Goal: Transaction & Acquisition: Book appointment/travel/reservation

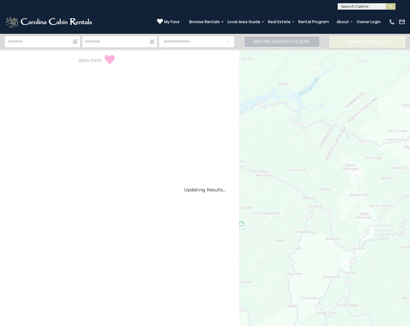
select select "*"
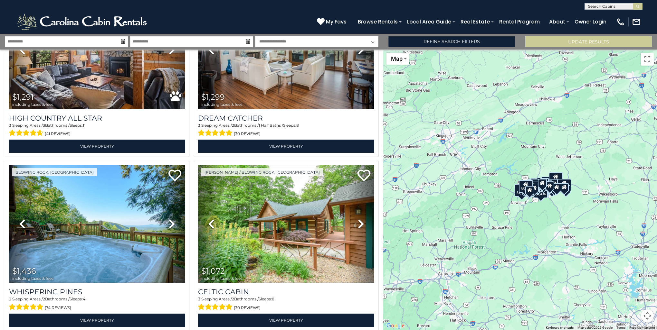
scroll to position [1468, 0]
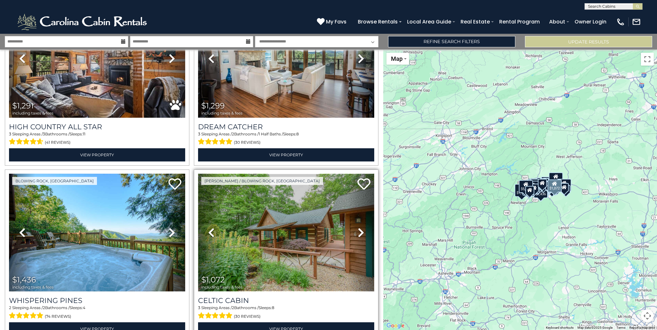
click at [320, 222] on img at bounding box center [286, 233] width 176 height 118
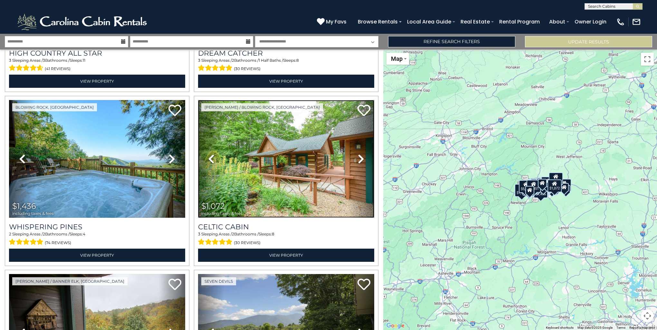
scroll to position [1576, 0]
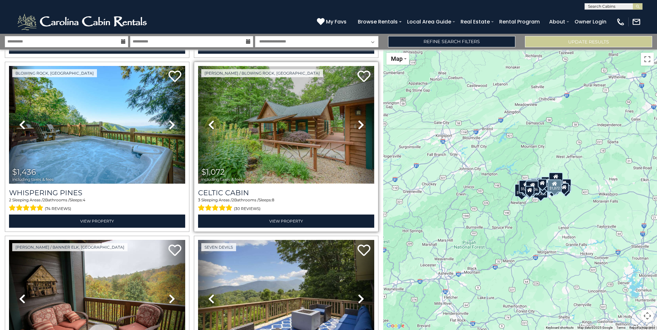
click at [319, 141] on img at bounding box center [286, 125] width 176 height 118
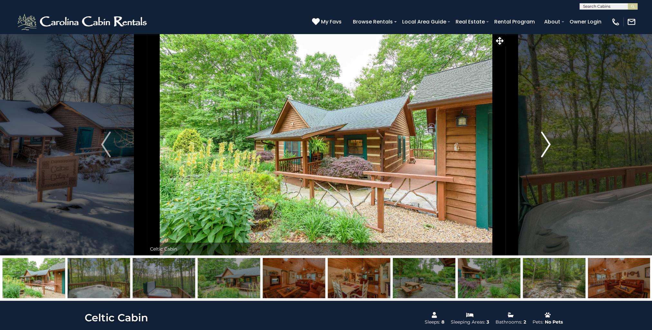
click at [546, 142] on img "Next" at bounding box center [546, 145] width 10 height 26
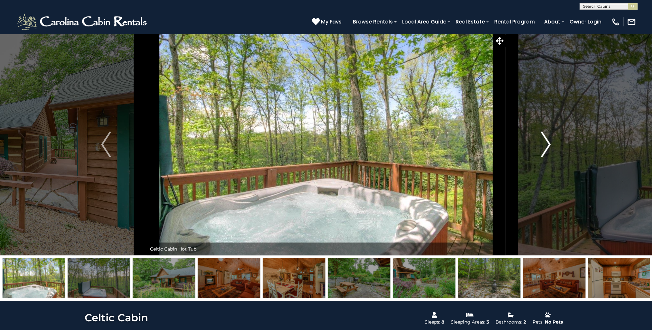
click at [546, 142] on img "Next" at bounding box center [546, 145] width 10 height 26
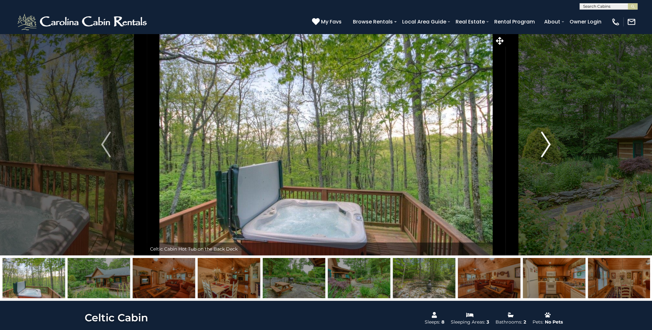
click at [546, 142] on img "Next" at bounding box center [546, 145] width 10 height 26
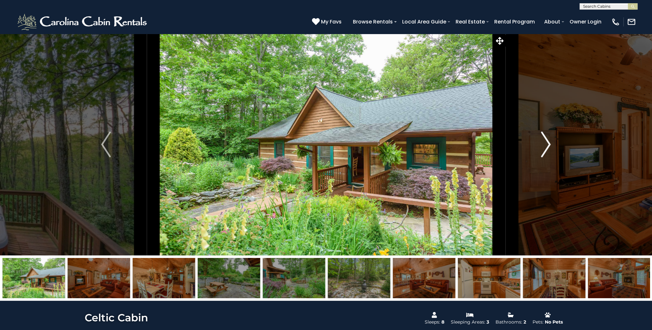
click at [546, 142] on img "Next" at bounding box center [546, 145] width 10 height 26
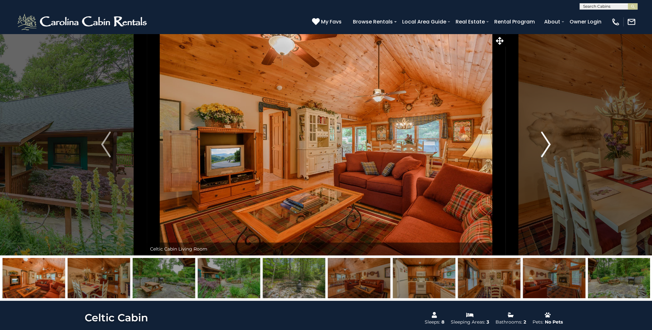
click at [546, 142] on img "Next" at bounding box center [546, 145] width 10 height 26
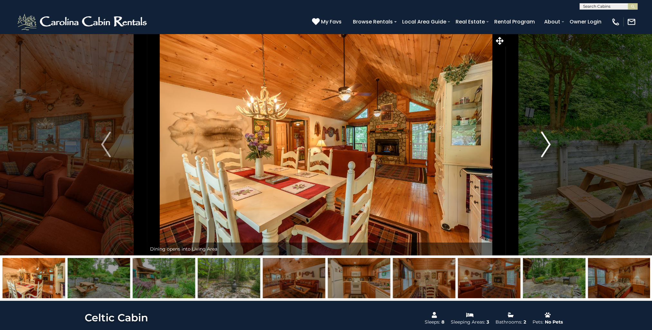
click at [546, 142] on img "Next" at bounding box center [546, 145] width 10 height 26
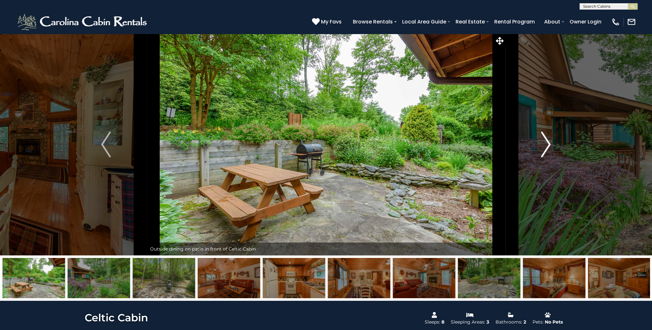
click at [546, 142] on img "Next" at bounding box center [546, 145] width 10 height 26
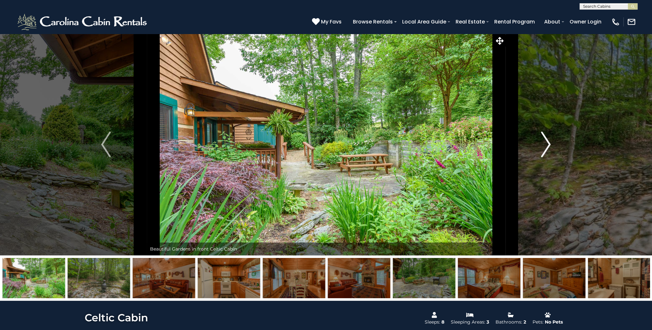
click at [546, 142] on img "Next" at bounding box center [546, 145] width 10 height 26
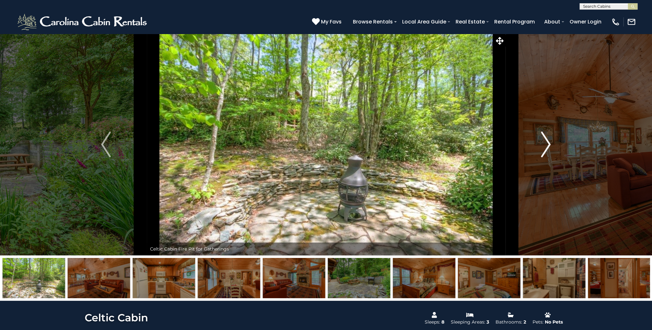
click at [546, 142] on img "Next" at bounding box center [546, 145] width 10 height 26
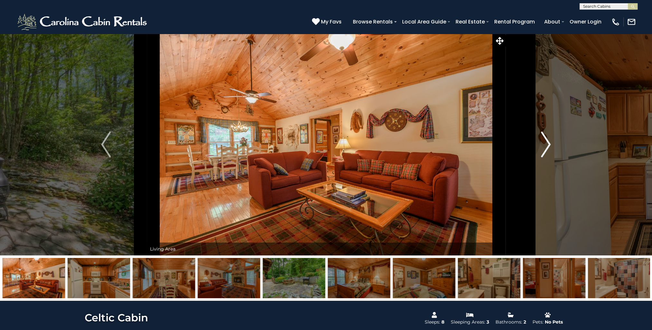
click at [546, 142] on img "Next" at bounding box center [546, 145] width 10 height 26
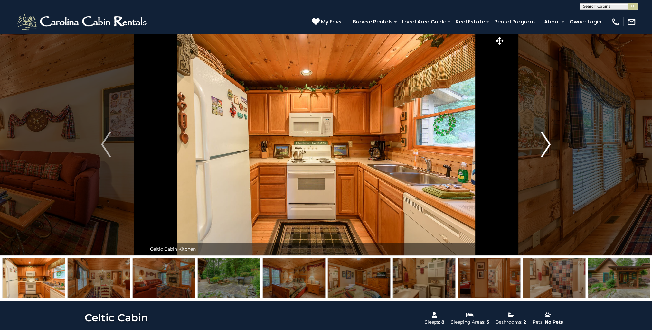
click at [546, 142] on img "Next" at bounding box center [546, 145] width 10 height 26
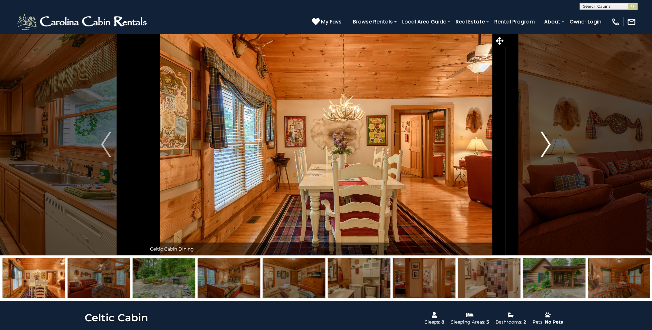
click at [546, 142] on img "Next" at bounding box center [546, 145] width 10 height 26
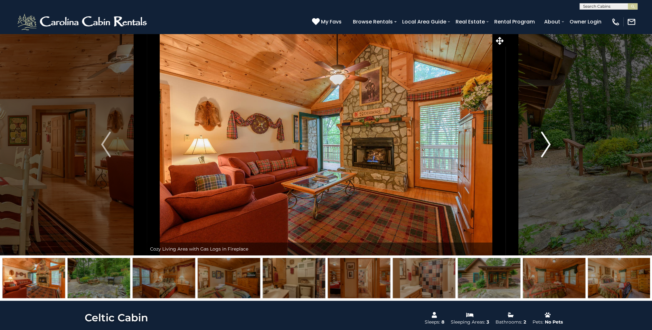
click at [548, 142] on img "Next" at bounding box center [546, 145] width 10 height 26
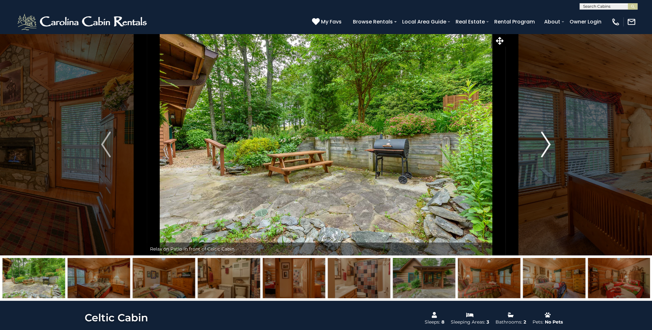
click at [548, 142] on img "Next" at bounding box center [546, 145] width 10 height 26
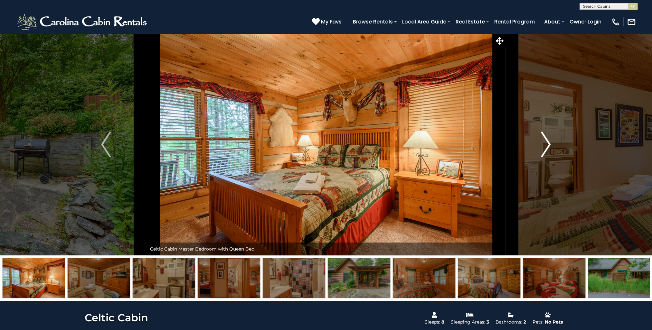
click at [548, 142] on img "Next" at bounding box center [546, 145] width 10 height 26
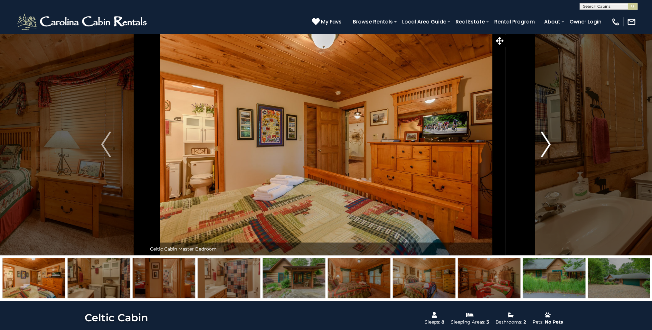
click at [548, 142] on img "Next" at bounding box center [546, 145] width 10 height 26
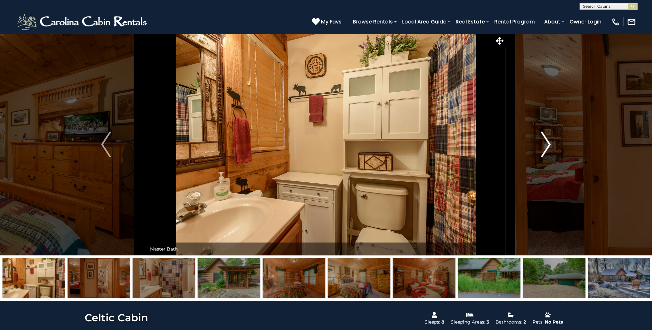
click at [548, 142] on img "Next" at bounding box center [546, 145] width 10 height 26
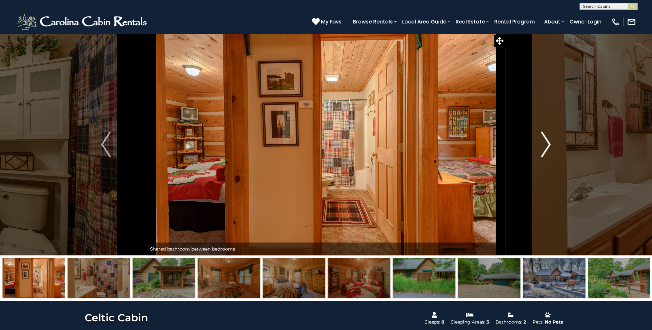
click at [548, 142] on img "Next" at bounding box center [546, 145] width 10 height 26
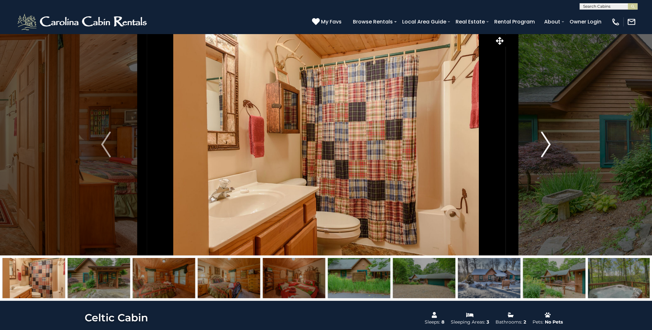
click at [548, 142] on img "Next" at bounding box center [546, 145] width 10 height 26
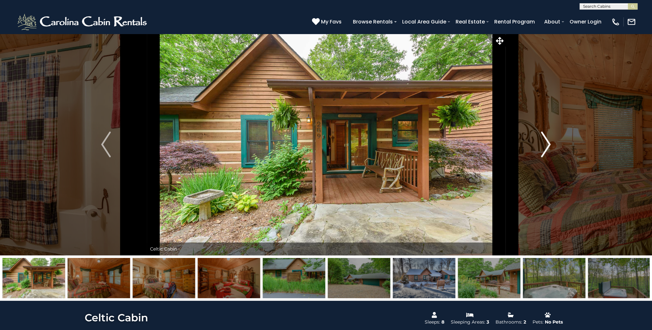
click at [548, 142] on img "Next" at bounding box center [546, 145] width 10 height 26
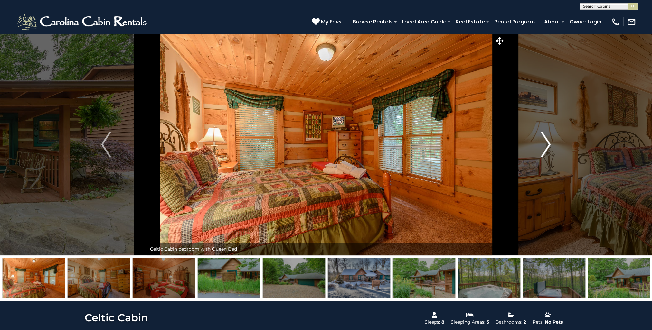
click at [548, 142] on img "Next" at bounding box center [546, 145] width 10 height 26
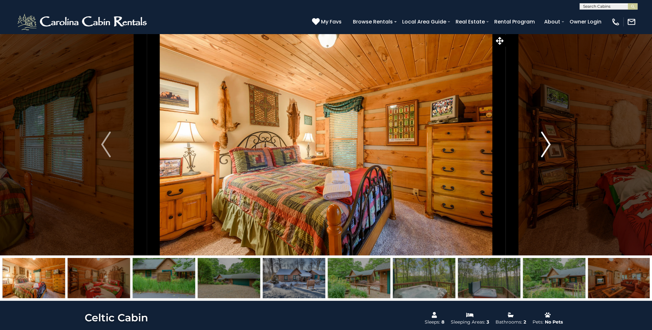
click at [549, 142] on img "Next" at bounding box center [546, 145] width 10 height 26
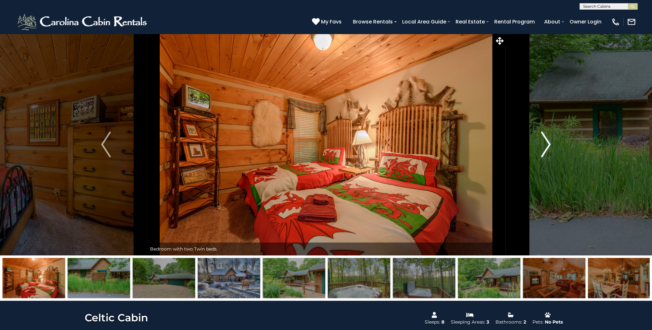
click at [549, 142] on img "Next" at bounding box center [546, 145] width 10 height 26
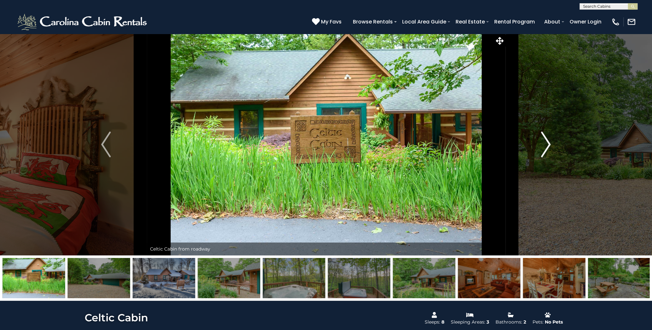
click at [549, 142] on img "Next" at bounding box center [546, 145] width 10 height 26
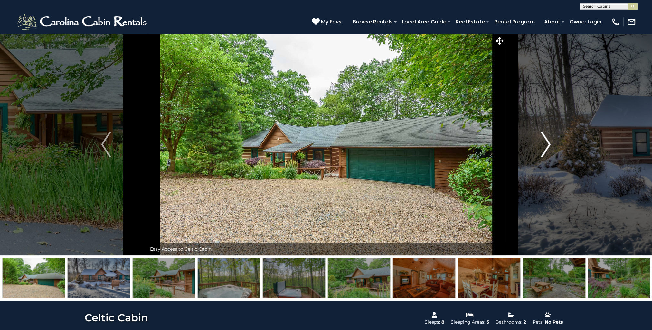
click at [549, 142] on img "Next" at bounding box center [546, 145] width 10 height 26
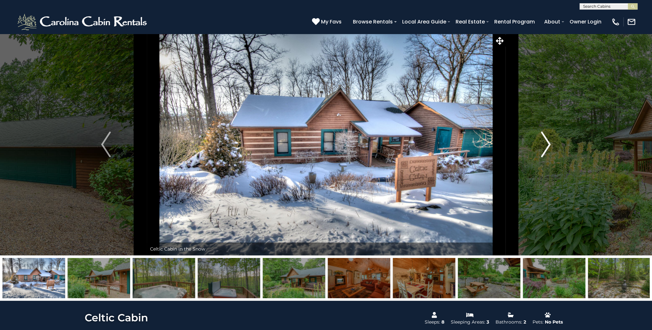
click at [549, 142] on img "Next" at bounding box center [546, 145] width 10 height 26
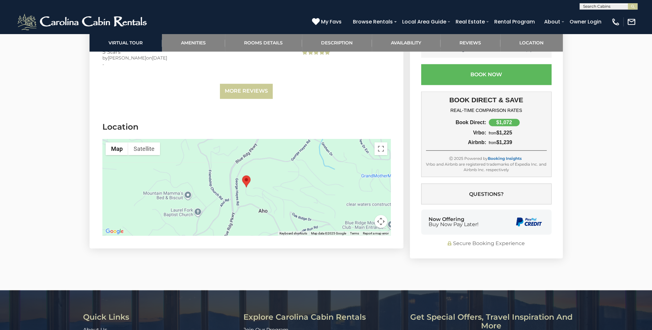
scroll to position [1474, 0]
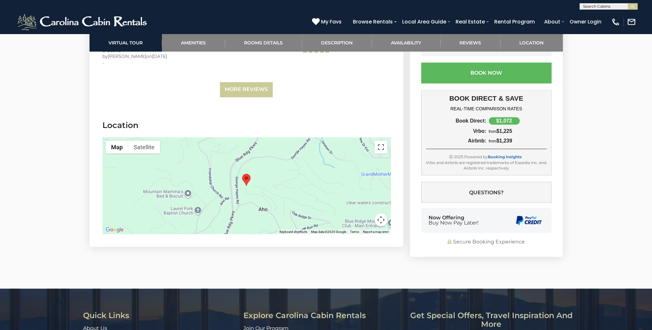
click at [381, 147] on button "Toggle fullscreen view" at bounding box center [380, 147] width 13 height 13
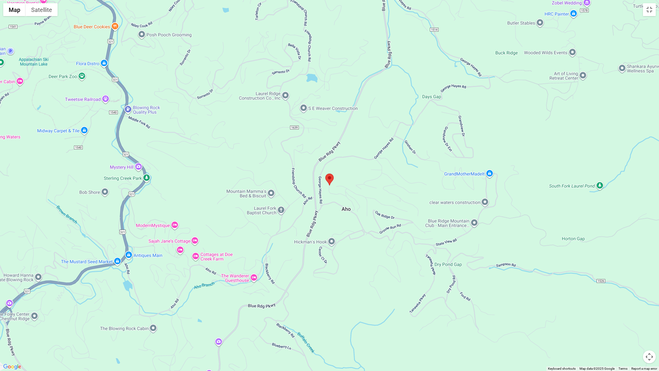
click at [651, 330] on button "Map camera controls" at bounding box center [649, 356] width 13 height 13
click at [635, 330] on button "Zoom out" at bounding box center [633, 356] width 13 height 13
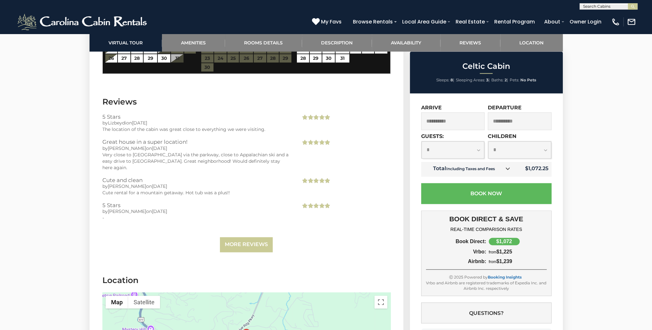
scroll to position [1310, 0]
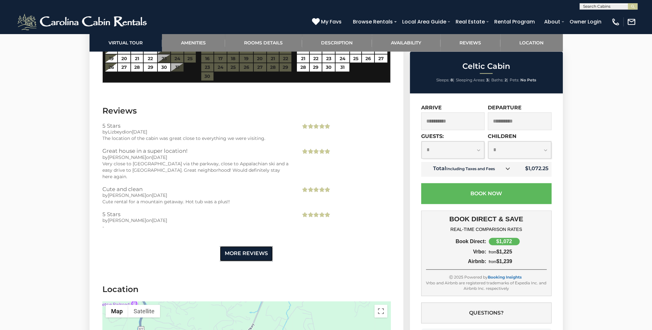
click at [246, 257] on link "More Reviews" at bounding box center [246, 253] width 53 height 15
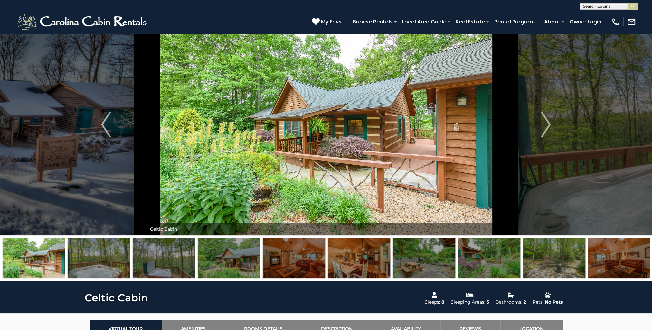
scroll to position [18, 0]
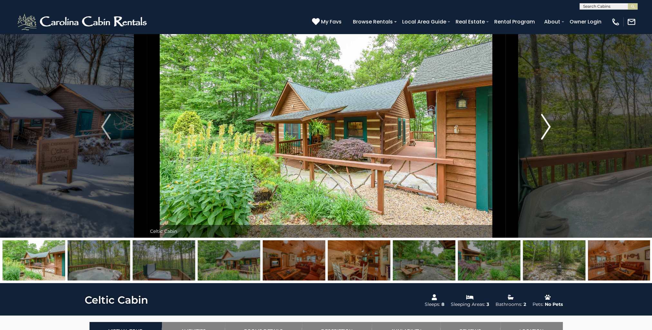
click at [547, 128] on img "Next" at bounding box center [546, 127] width 10 height 26
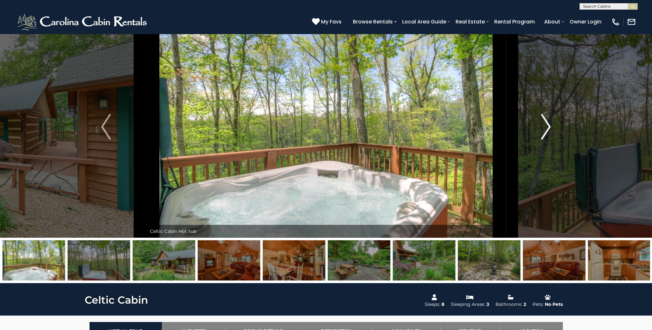
click at [547, 127] on img "Next" at bounding box center [546, 127] width 10 height 26
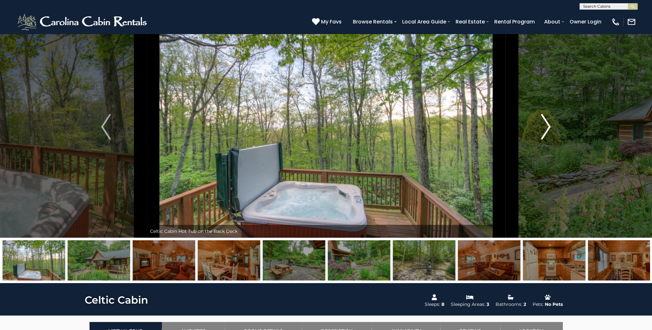
click at [547, 127] on img "Next" at bounding box center [546, 127] width 10 height 26
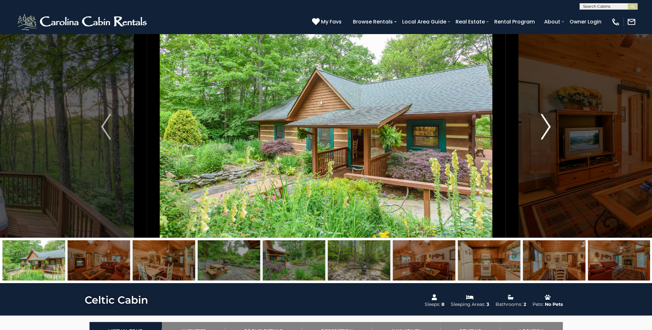
click at [548, 125] on img "Next" at bounding box center [546, 127] width 10 height 26
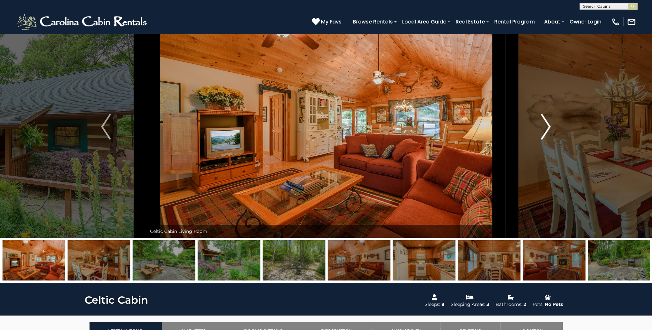
click at [548, 125] on img "Next" at bounding box center [546, 127] width 10 height 26
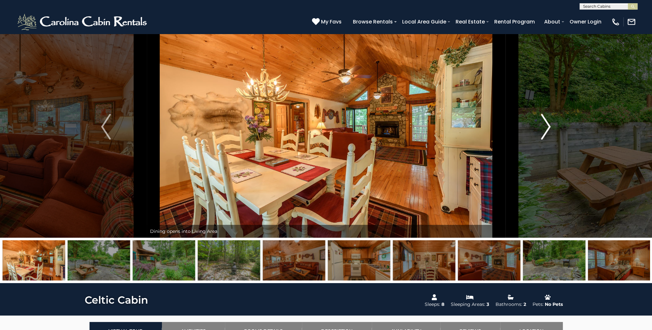
click at [548, 125] on img "Next" at bounding box center [546, 127] width 10 height 26
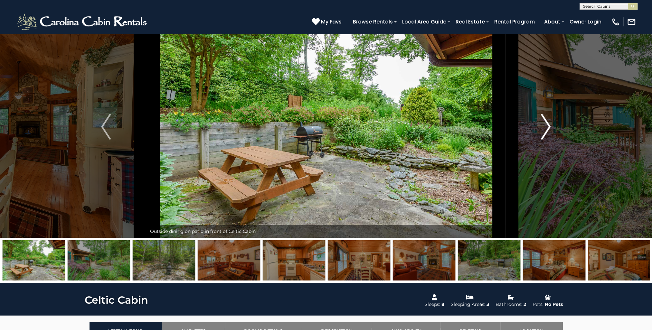
click at [548, 125] on img "Next" at bounding box center [546, 127] width 10 height 26
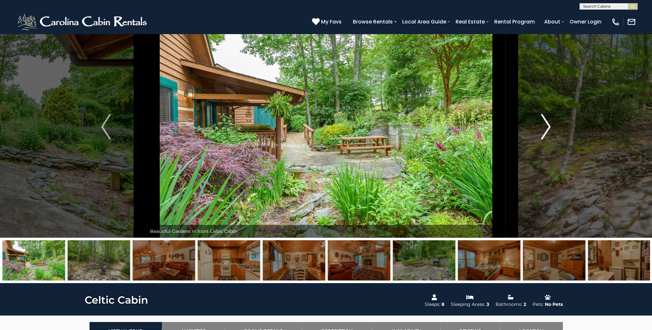
click at [548, 125] on img "Next" at bounding box center [546, 127] width 10 height 26
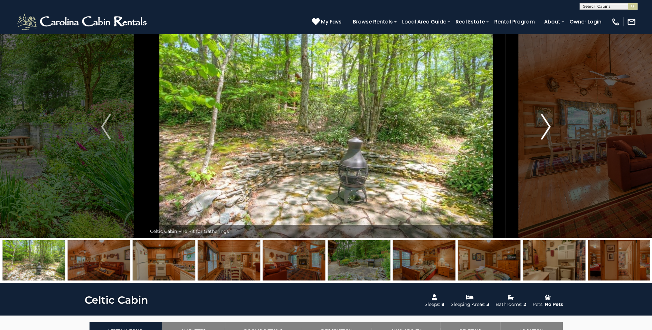
click at [549, 122] on img "Next" at bounding box center [546, 127] width 10 height 26
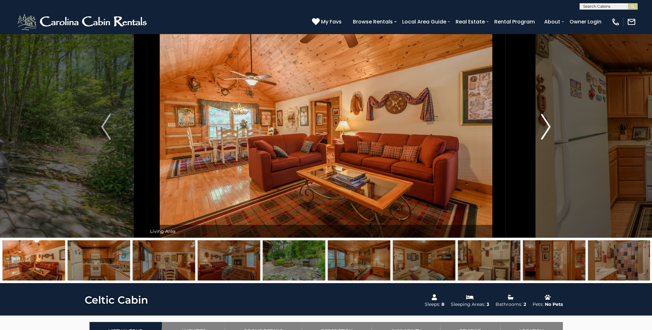
click at [549, 122] on img "Next" at bounding box center [546, 127] width 10 height 26
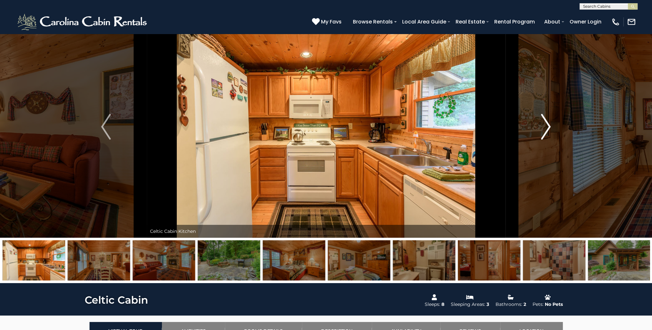
click at [550, 120] on img "Next" at bounding box center [546, 127] width 10 height 26
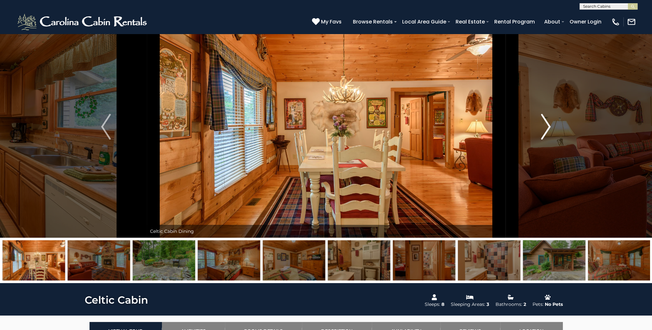
click at [550, 120] on img "Next" at bounding box center [546, 127] width 10 height 26
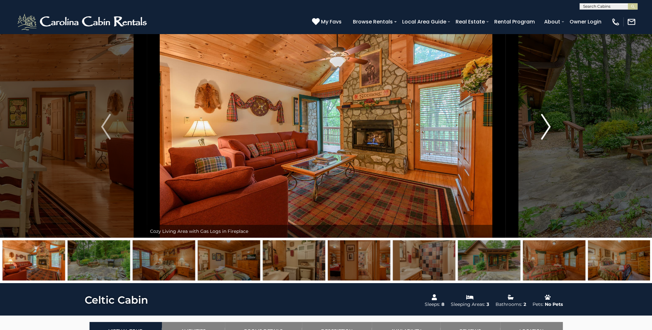
click at [552, 117] on button "Next" at bounding box center [545, 127] width 81 height 222
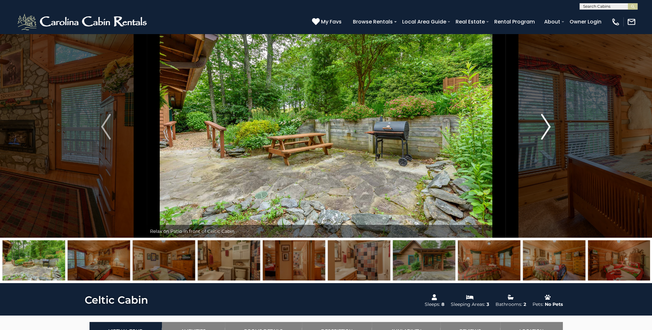
click at [552, 117] on button "Next" at bounding box center [545, 127] width 81 height 222
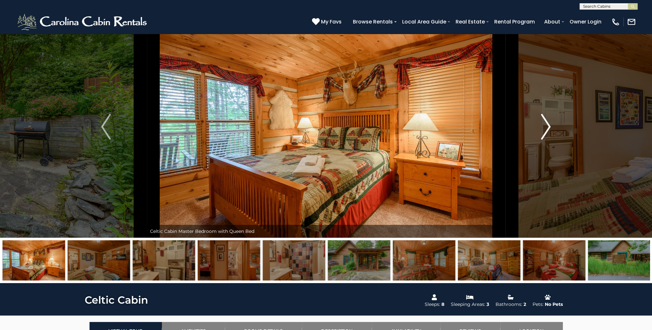
click at [552, 117] on button "Next" at bounding box center [545, 127] width 81 height 222
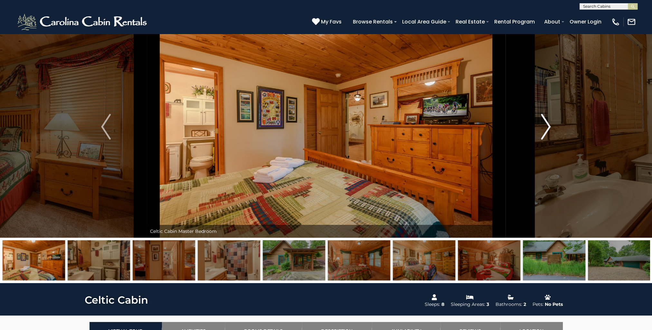
click at [552, 117] on button "Next" at bounding box center [545, 127] width 81 height 222
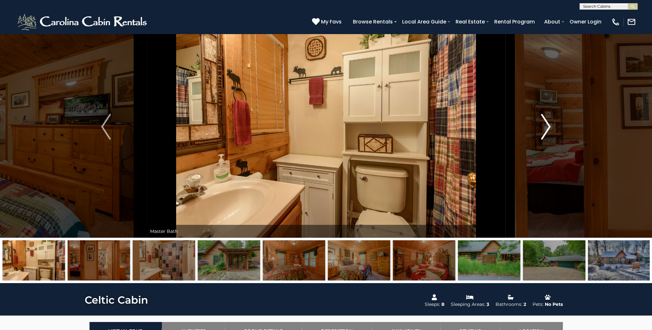
click at [554, 116] on button "Next" at bounding box center [545, 127] width 81 height 222
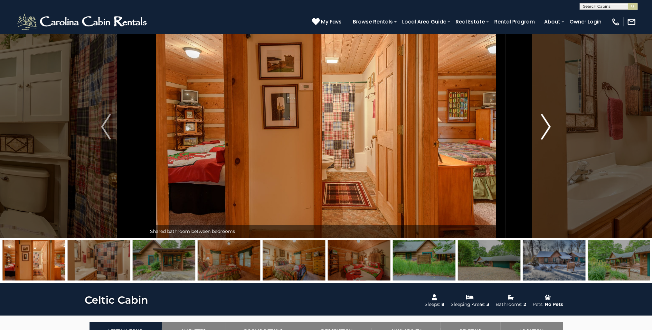
click at [554, 116] on button "Next" at bounding box center [545, 127] width 81 height 222
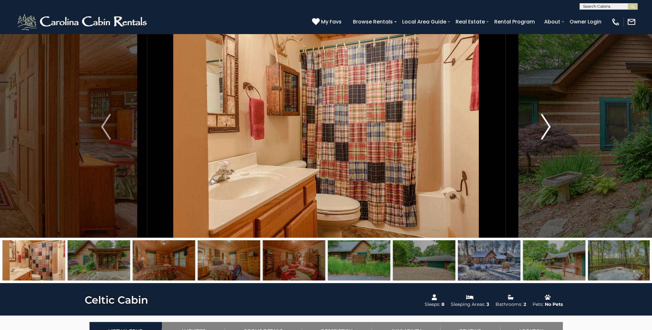
click at [554, 116] on button "Next" at bounding box center [545, 127] width 81 height 222
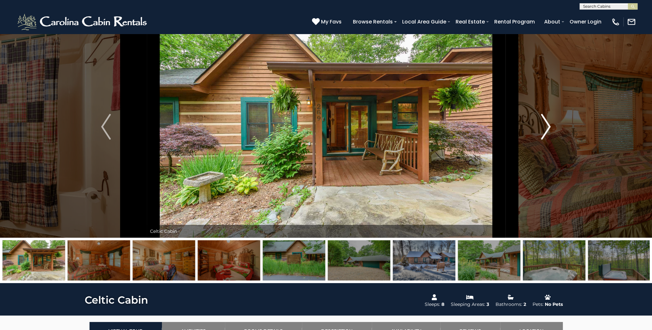
click at [556, 114] on button "Next" at bounding box center [545, 127] width 81 height 222
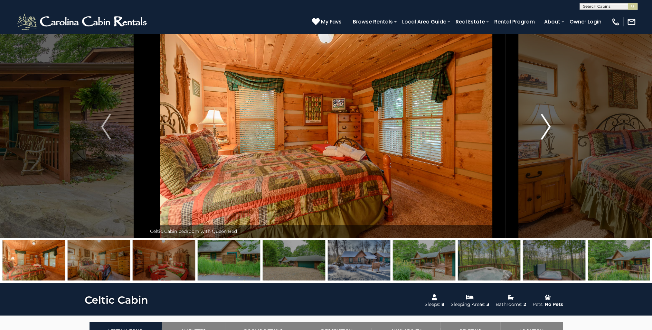
click at [556, 114] on button "Next" at bounding box center [545, 127] width 81 height 222
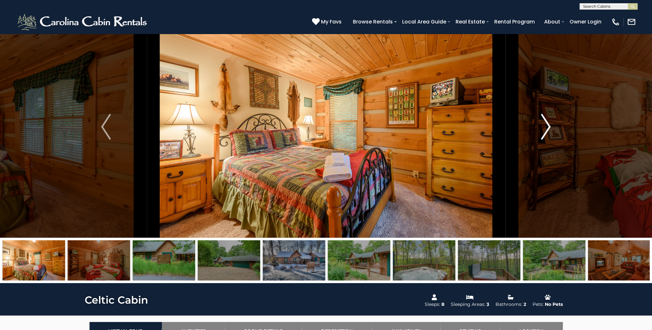
click at [556, 114] on button "Next" at bounding box center [545, 127] width 81 height 222
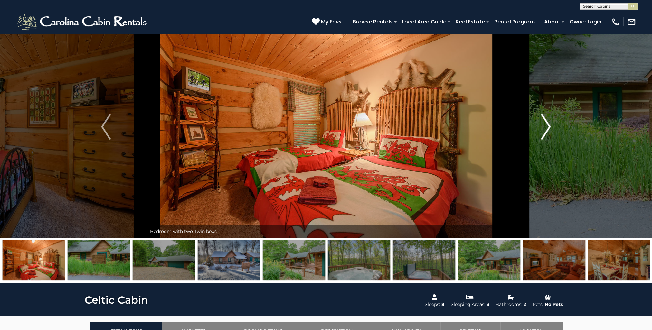
click at [556, 114] on button "Next" at bounding box center [545, 127] width 81 height 222
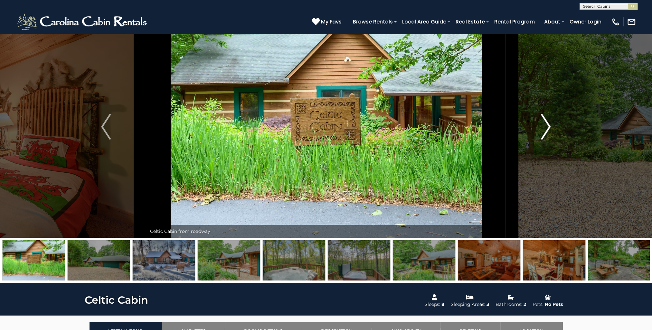
click at [546, 127] on img "Next" at bounding box center [546, 127] width 10 height 26
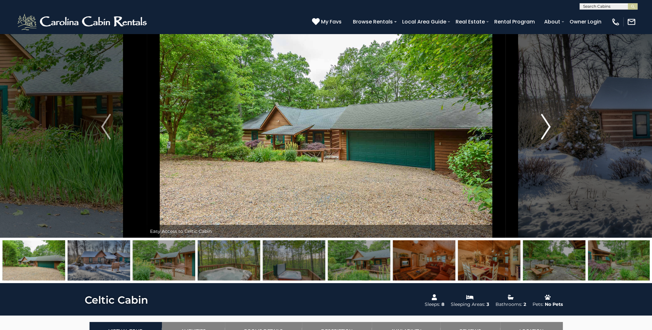
click at [547, 127] on img "Next" at bounding box center [546, 127] width 10 height 26
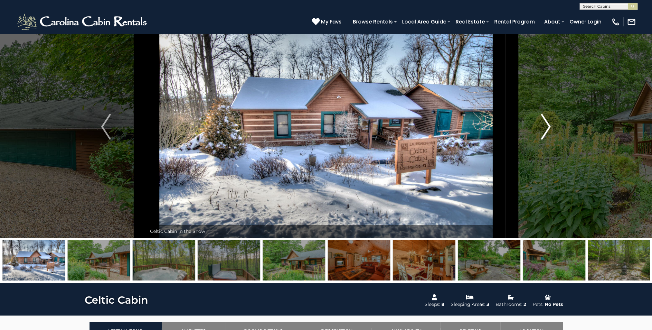
click at [549, 126] on img "Next" at bounding box center [546, 127] width 10 height 26
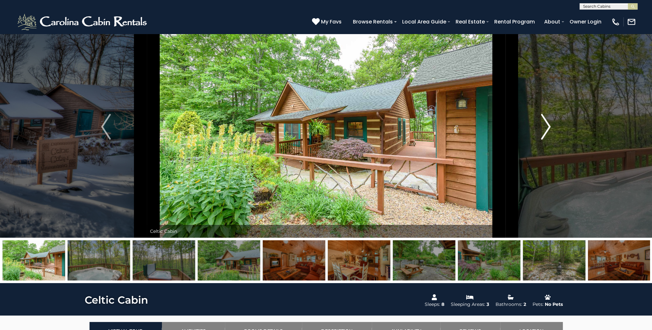
click at [549, 126] on img "Next" at bounding box center [546, 127] width 10 height 26
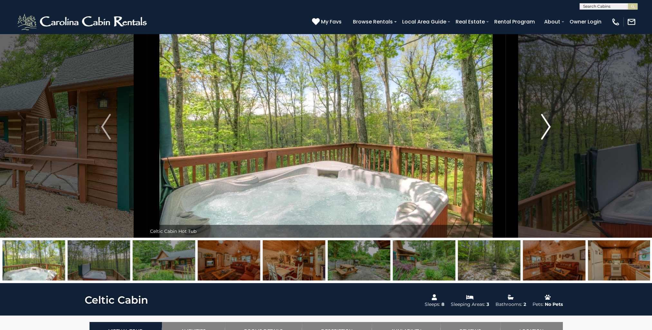
click at [549, 126] on img "Next" at bounding box center [546, 127] width 10 height 26
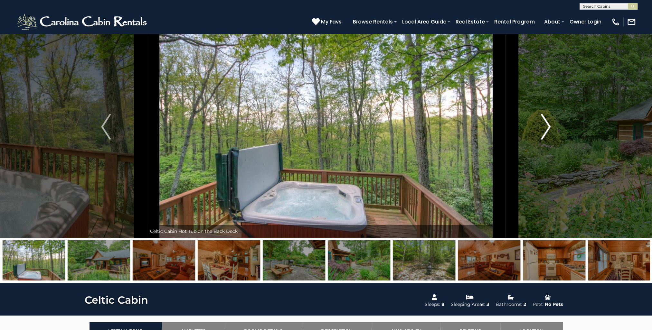
click at [549, 126] on img "Next" at bounding box center [546, 127] width 10 height 26
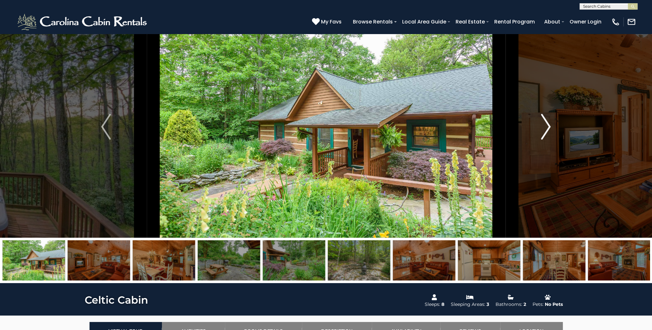
click at [549, 126] on img "Next" at bounding box center [546, 127] width 10 height 26
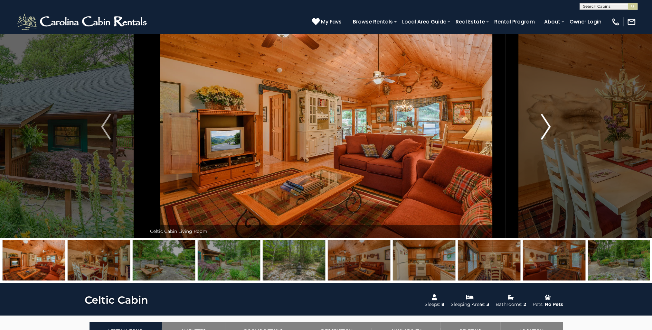
click at [549, 126] on img "Next" at bounding box center [546, 127] width 10 height 26
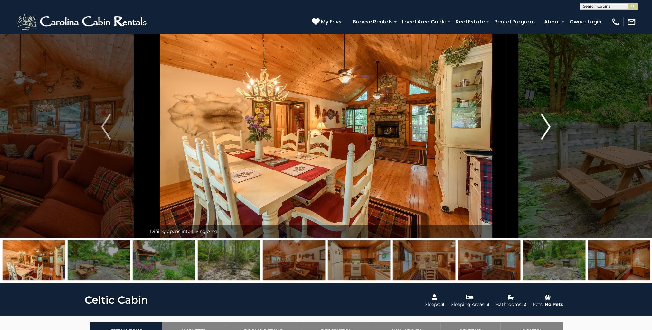
click at [549, 126] on img "Next" at bounding box center [546, 127] width 10 height 26
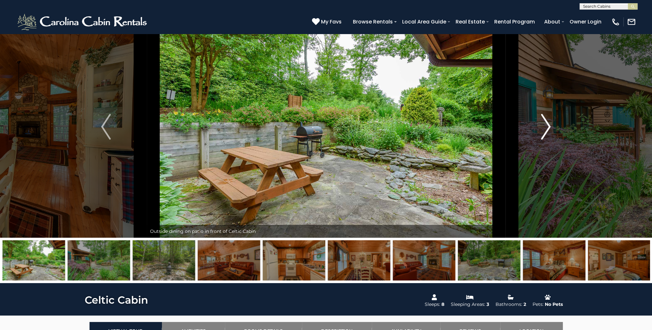
click at [549, 126] on img "Next" at bounding box center [546, 127] width 10 height 26
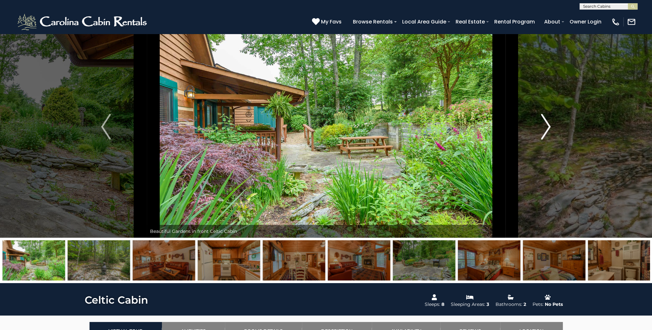
click at [549, 126] on img "Next" at bounding box center [546, 127] width 10 height 26
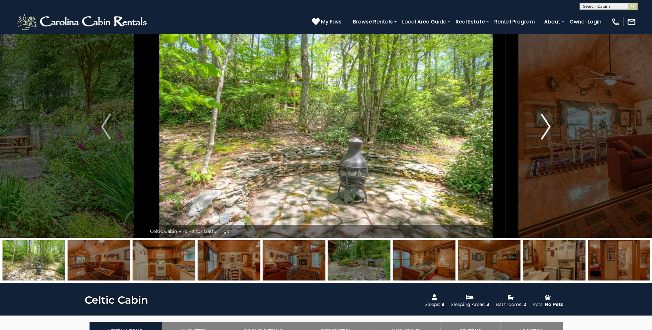
click at [549, 126] on img "Next" at bounding box center [546, 127] width 10 height 26
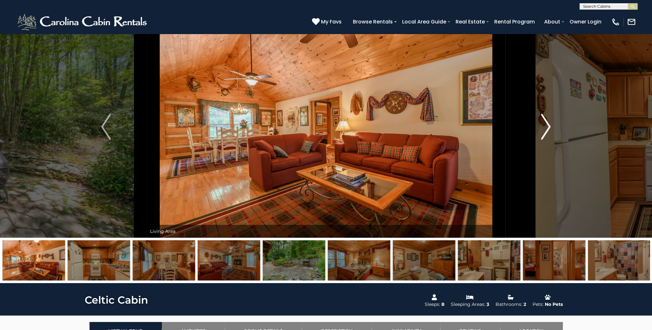
click at [549, 126] on img "Next" at bounding box center [546, 127] width 10 height 26
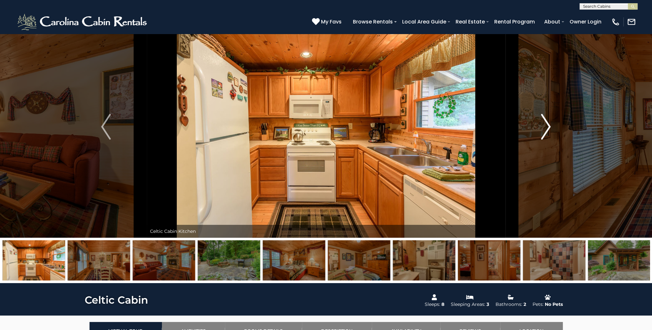
click at [549, 126] on img "Next" at bounding box center [546, 127] width 10 height 26
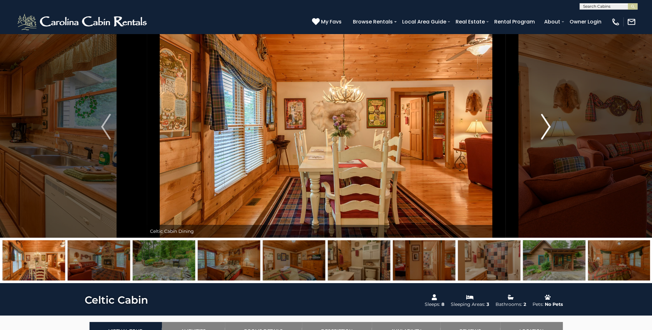
click at [549, 126] on img "Next" at bounding box center [546, 127] width 10 height 26
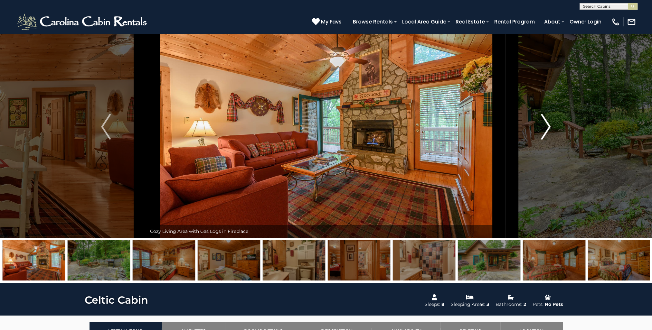
click at [549, 126] on img "Next" at bounding box center [546, 127] width 10 height 26
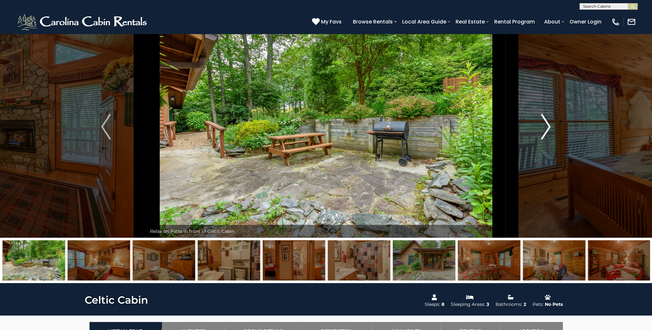
click at [549, 126] on img "Next" at bounding box center [546, 127] width 10 height 26
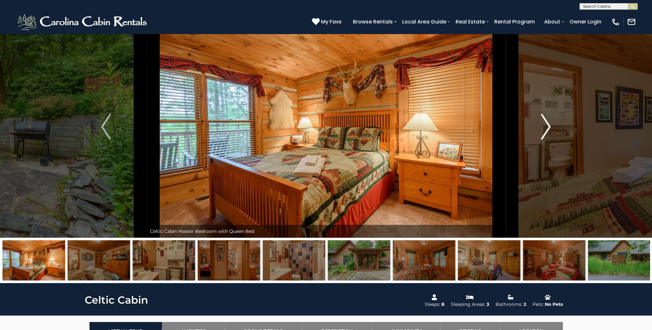
click at [549, 126] on img "Next" at bounding box center [546, 127] width 10 height 26
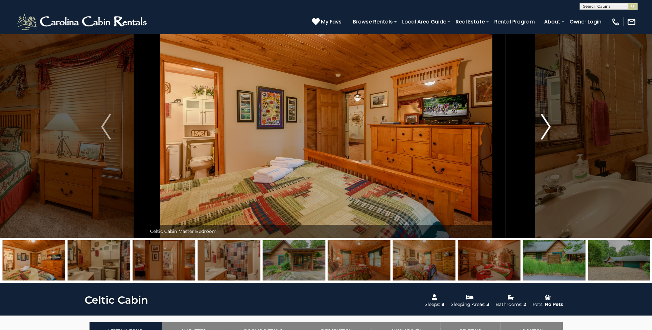
click at [549, 126] on img "Next" at bounding box center [546, 127] width 10 height 26
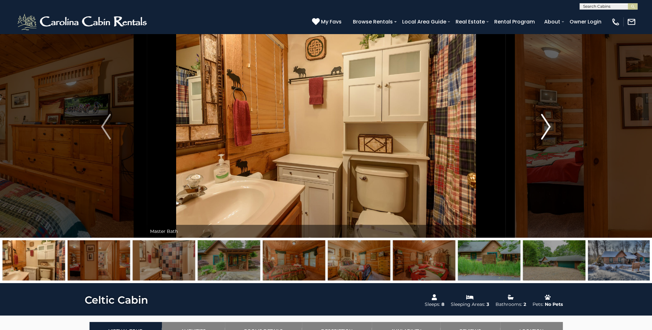
click at [549, 126] on img "Next" at bounding box center [546, 127] width 10 height 26
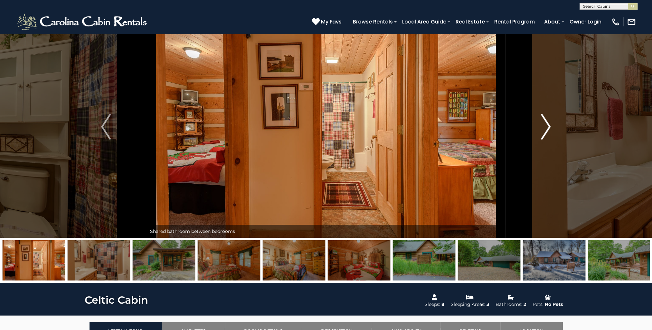
click at [549, 126] on img "Next" at bounding box center [546, 127] width 10 height 26
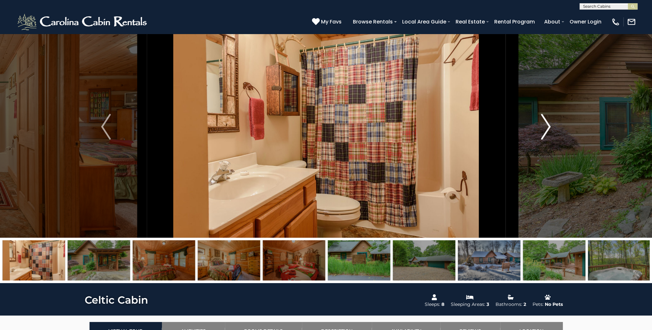
click at [549, 126] on img "Next" at bounding box center [546, 127] width 10 height 26
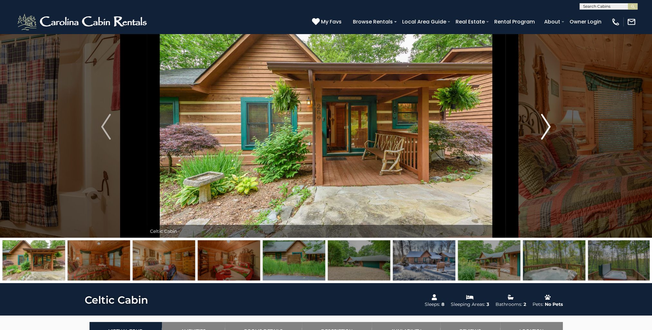
click at [549, 126] on img "Next" at bounding box center [546, 127] width 10 height 26
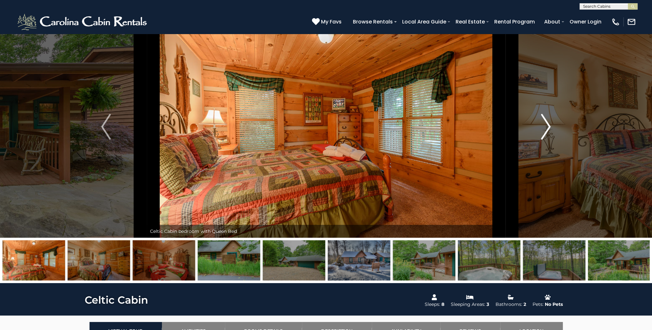
click at [549, 126] on img "Next" at bounding box center [546, 127] width 10 height 26
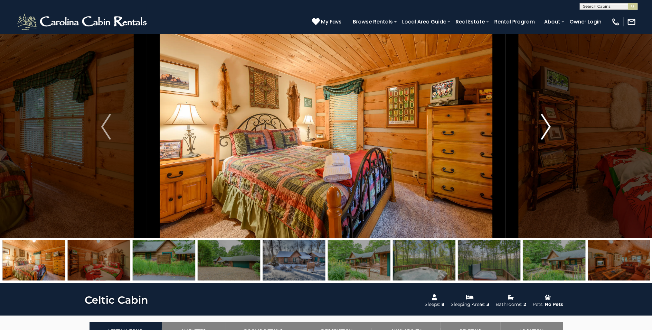
click at [549, 126] on img "Next" at bounding box center [546, 127] width 10 height 26
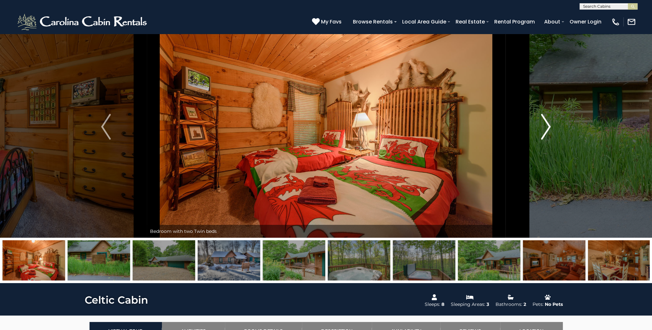
click at [549, 126] on img "Next" at bounding box center [546, 127] width 10 height 26
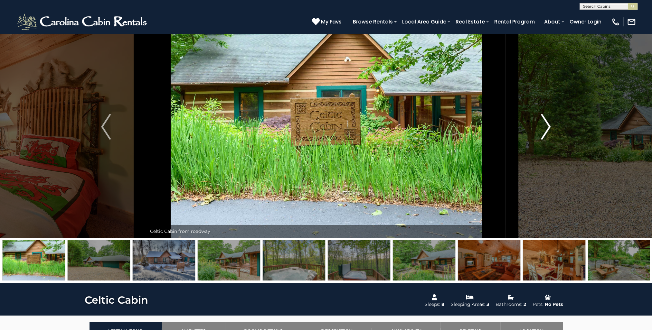
click at [549, 126] on img "Next" at bounding box center [546, 127] width 10 height 26
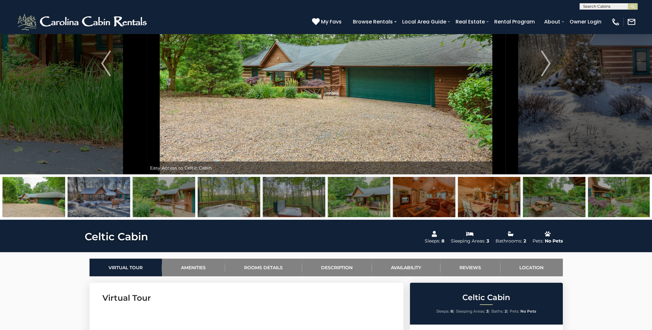
scroll to position [70, 0]
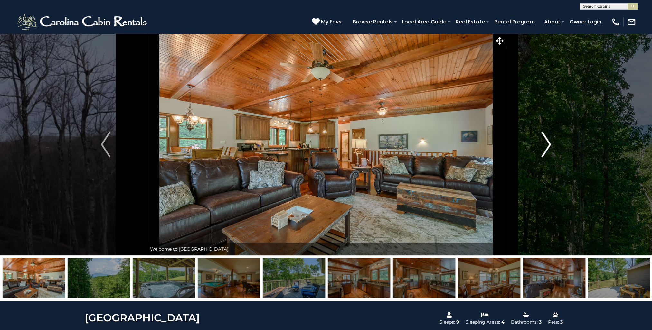
click at [548, 143] on img "Next" at bounding box center [547, 145] width 10 height 26
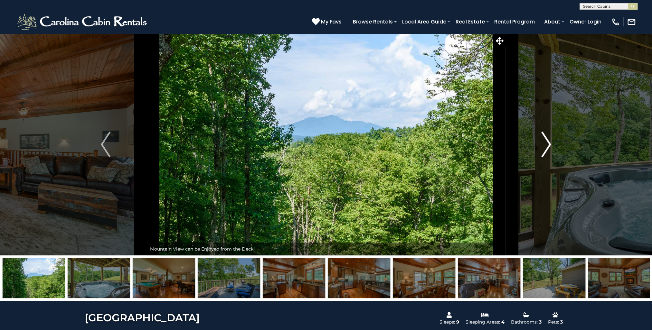
click at [548, 143] on img "Next" at bounding box center [547, 145] width 10 height 26
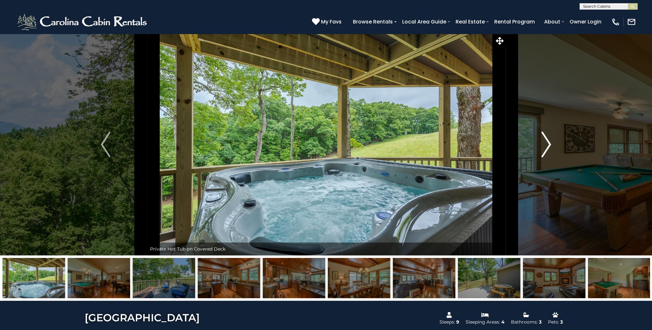
click at [549, 142] on img "Next" at bounding box center [547, 145] width 10 height 26
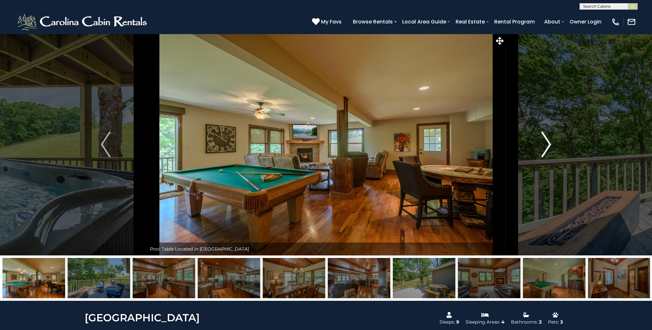
click at [549, 142] on img "Next" at bounding box center [547, 145] width 10 height 26
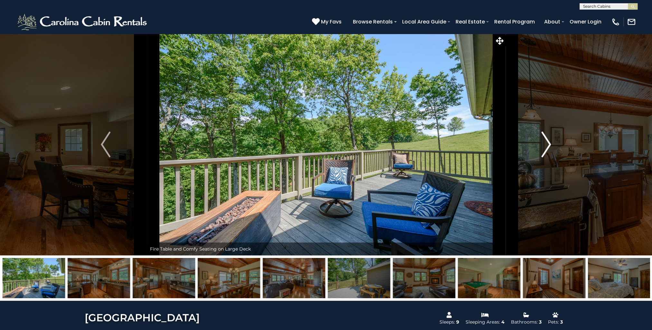
click at [549, 142] on img "Next" at bounding box center [547, 145] width 10 height 26
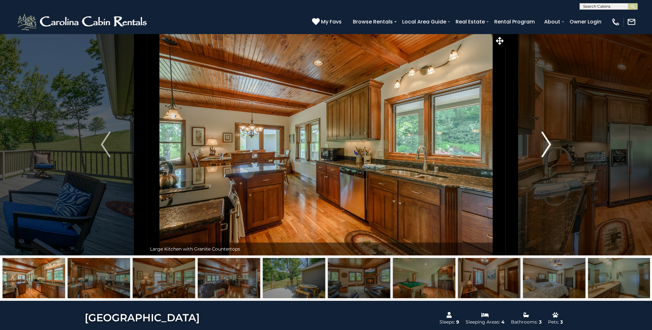
click at [549, 142] on img "Next" at bounding box center [547, 145] width 10 height 26
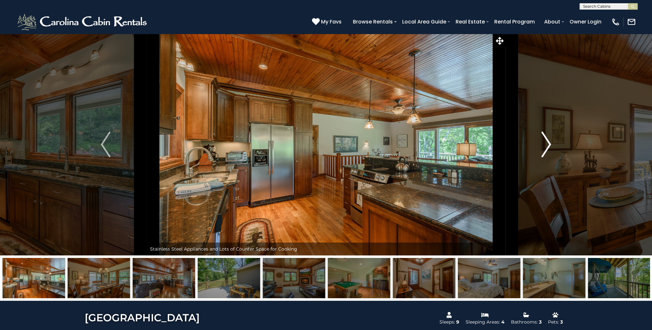
click at [549, 142] on img "Next" at bounding box center [547, 145] width 10 height 26
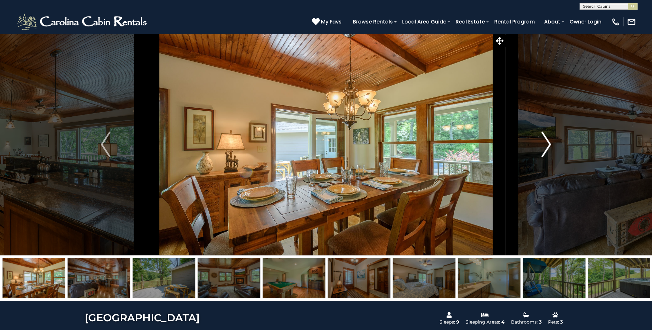
click at [549, 142] on img "Next" at bounding box center [547, 145] width 10 height 26
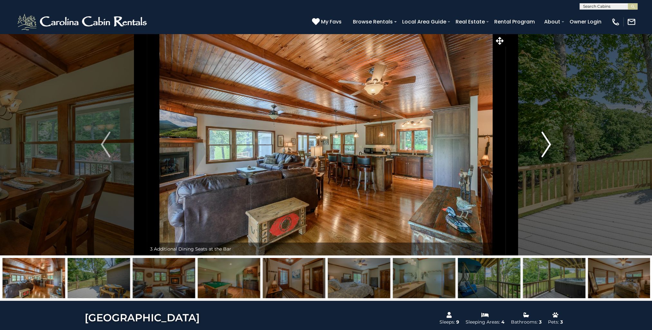
click at [549, 142] on img "Next" at bounding box center [547, 145] width 10 height 26
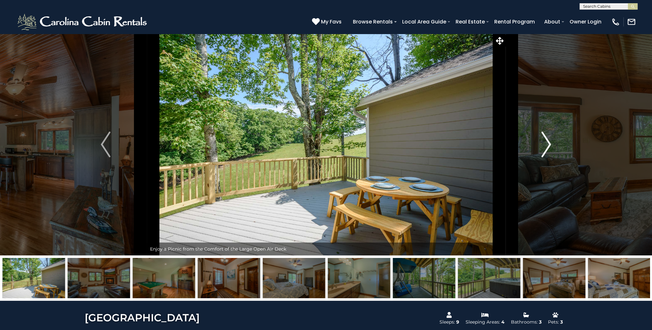
click at [549, 142] on img "Next" at bounding box center [547, 145] width 10 height 26
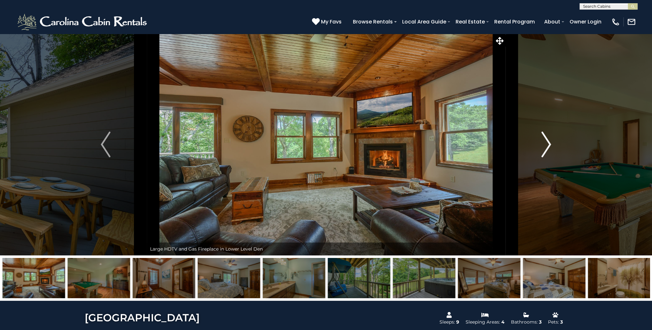
click at [551, 141] on img "Next" at bounding box center [547, 145] width 10 height 26
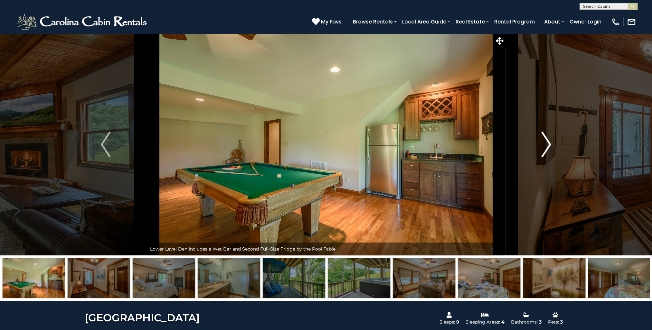
click at [551, 141] on img "Next" at bounding box center [547, 145] width 10 height 26
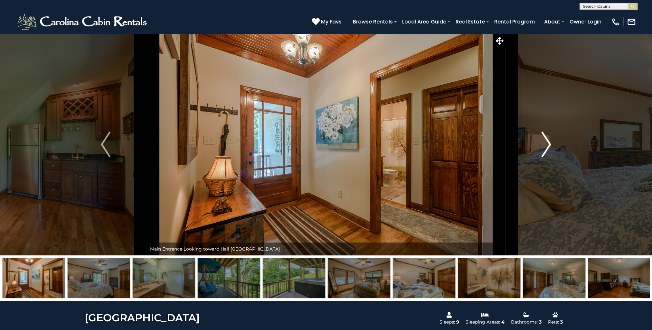
click at [551, 141] on img "Next" at bounding box center [547, 145] width 10 height 26
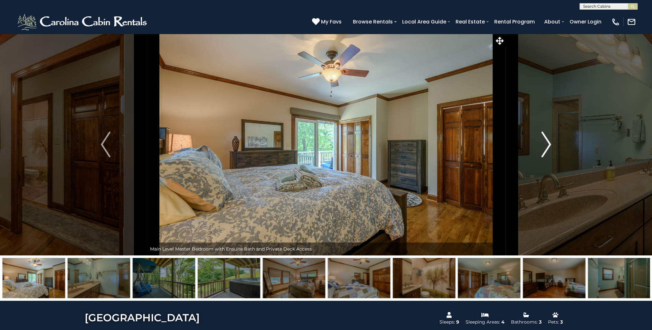
click at [548, 147] on img "Next" at bounding box center [547, 145] width 10 height 26
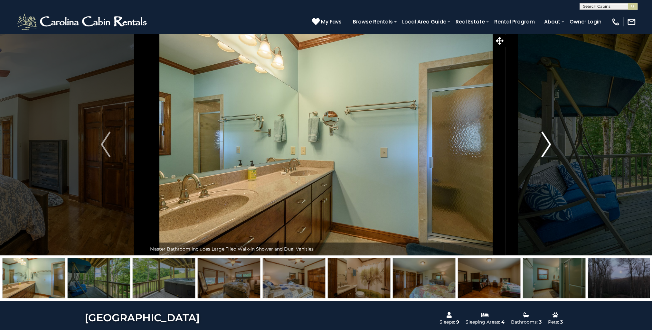
click at [548, 147] on img "Next" at bounding box center [547, 145] width 10 height 26
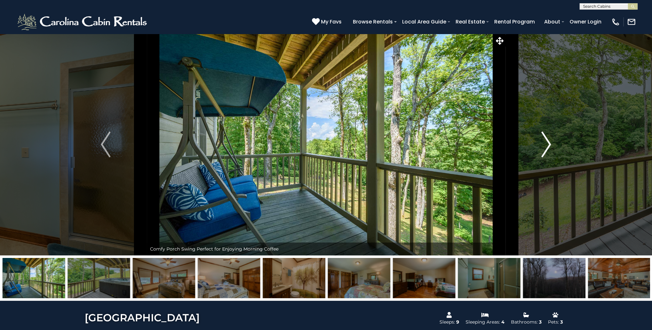
click at [548, 146] on img "Next" at bounding box center [547, 145] width 10 height 26
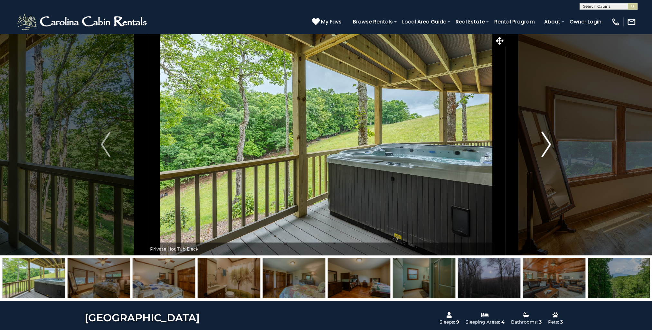
click at [548, 146] on img "Next" at bounding box center [547, 145] width 10 height 26
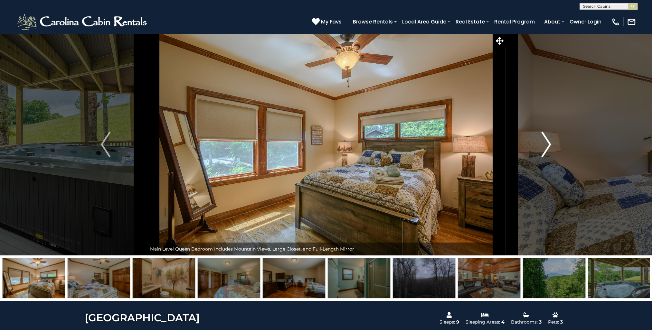
click at [548, 146] on img "Next" at bounding box center [547, 145] width 10 height 26
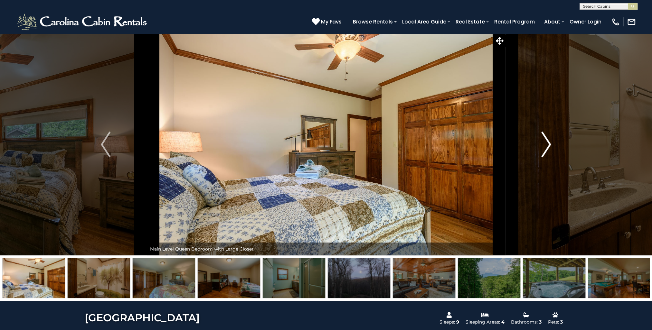
click at [548, 146] on img "Next" at bounding box center [547, 145] width 10 height 26
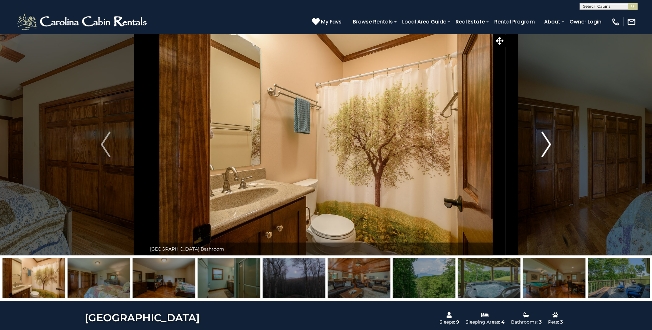
click at [548, 146] on img "Next" at bounding box center [547, 145] width 10 height 26
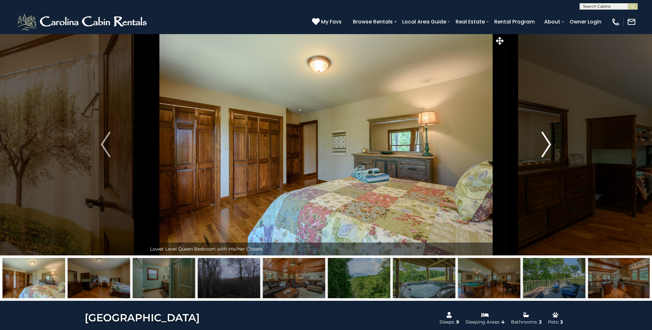
click at [548, 146] on img "Next" at bounding box center [547, 145] width 10 height 26
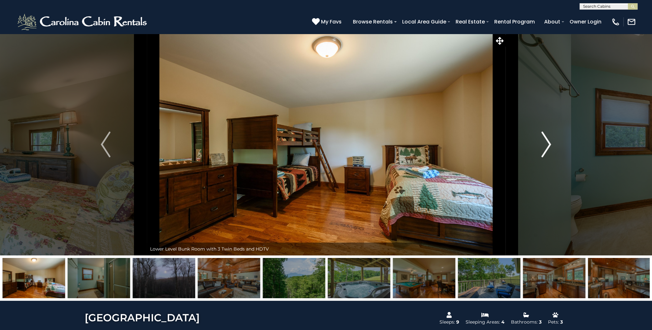
click at [548, 146] on img "Next" at bounding box center [547, 145] width 10 height 26
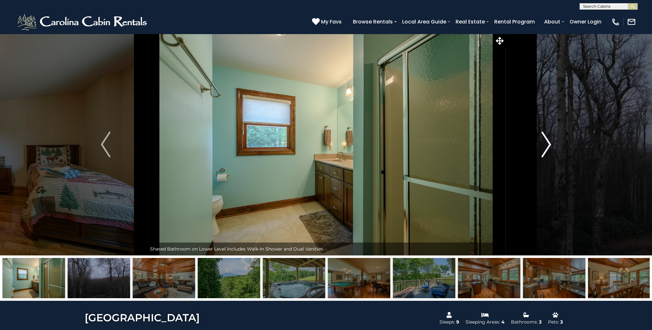
click at [548, 146] on img "Next" at bounding box center [547, 145] width 10 height 26
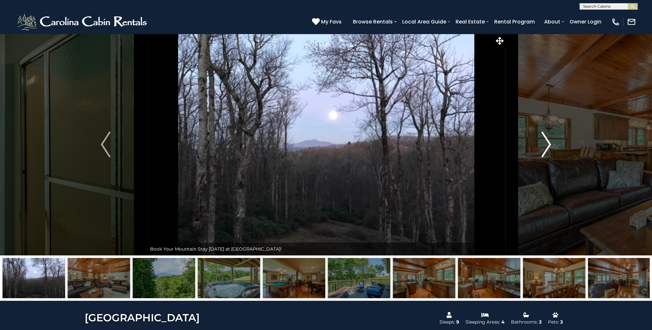
click at [548, 145] on img "Next" at bounding box center [547, 145] width 10 height 26
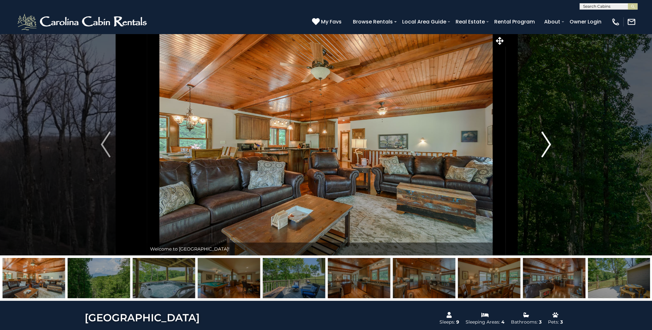
click at [548, 145] on img "Next" at bounding box center [547, 145] width 10 height 26
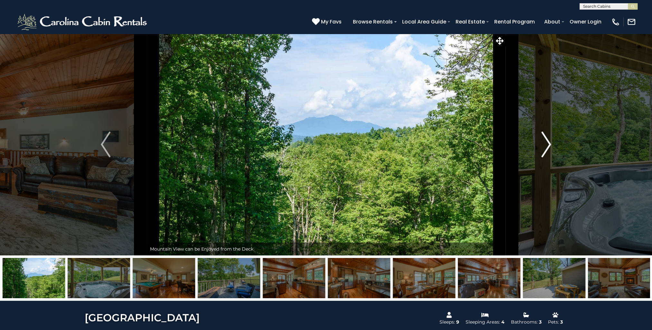
click at [548, 145] on img "Next" at bounding box center [547, 145] width 10 height 26
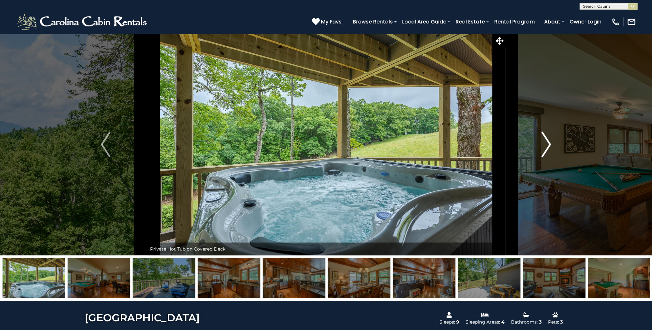
click at [548, 145] on img "Next" at bounding box center [547, 145] width 10 height 26
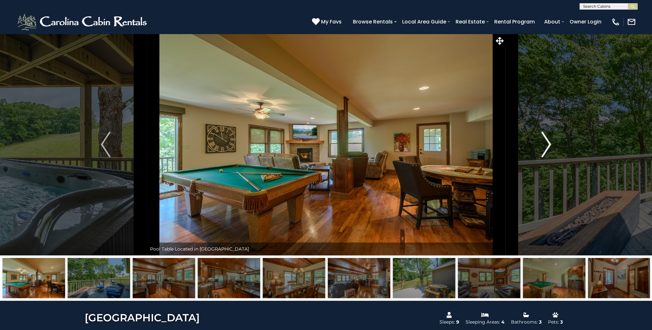
click at [548, 145] on img "Next" at bounding box center [547, 145] width 10 height 26
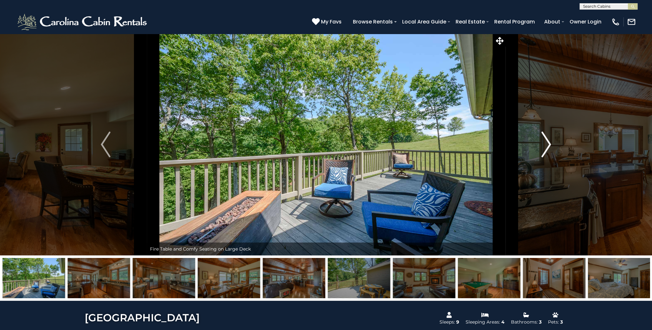
click at [549, 147] on img "Next" at bounding box center [547, 145] width 10 height 26
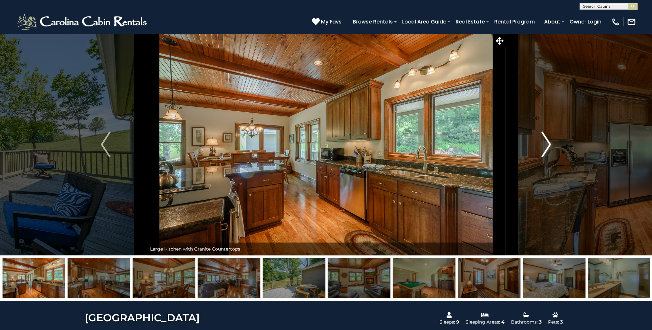
click at [549, 146] on img "Next" at bounding box center [547, 145] width 10 height 26
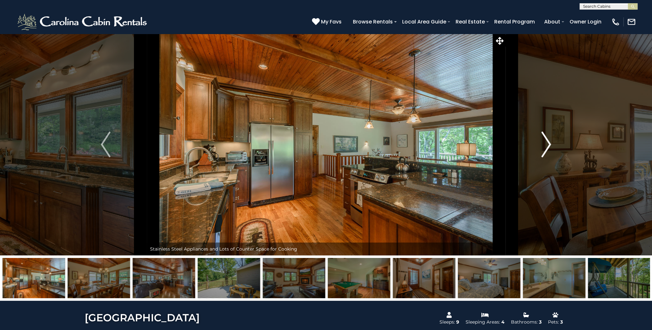
click at [549, 146] on img "Next" at bounding box center [547, 145] width 10 height 26
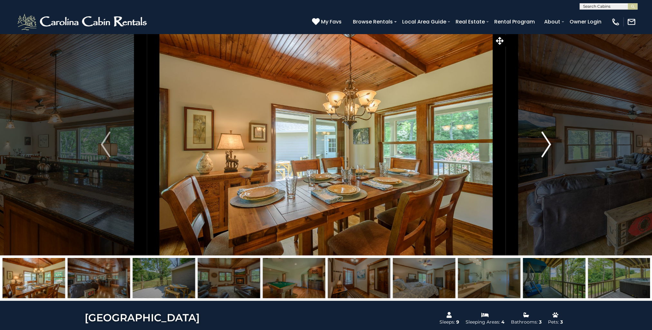
click at [549, 146] on img "Next" at bounding box center [547, 145] width 10 height 26
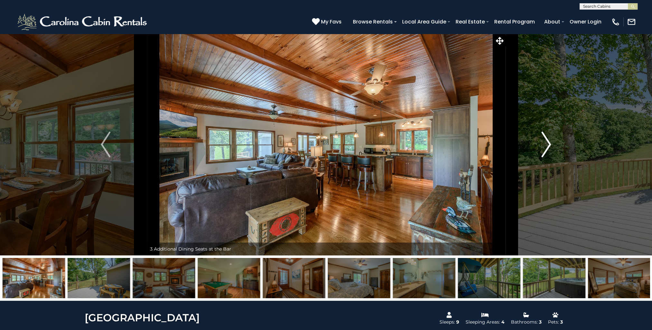
click at [549, 146] on img "Next" at bounding box center [547, 145] width 10 height 26
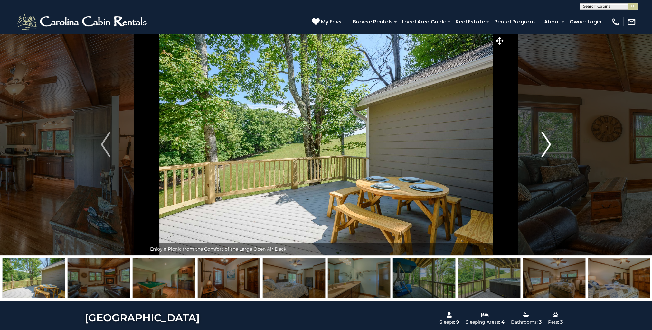
click at [549, 146] on img "Next" at bounding box center [547, 145] width 10 height 26
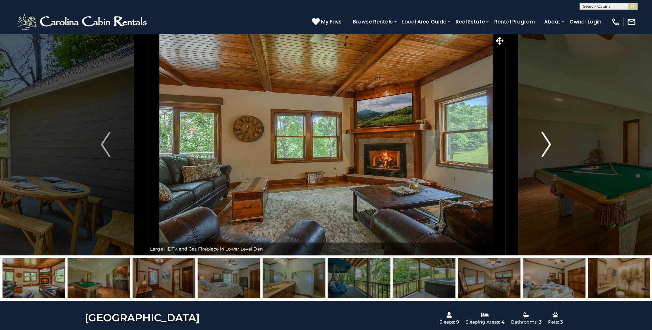
click at [550, 145] on img "Next" at bounding box center [547, 145] width 10 height 26
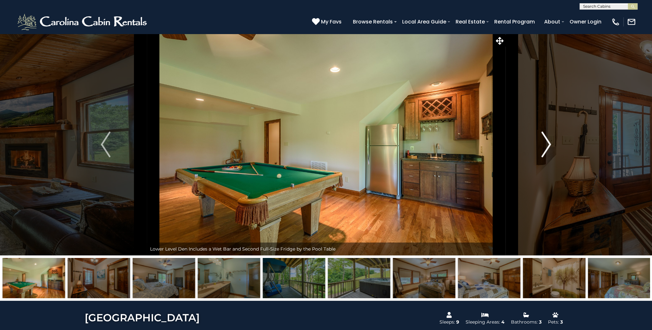
click at [550, 145] on img "Next" at bounding box center [547, 145] width 10 height 26
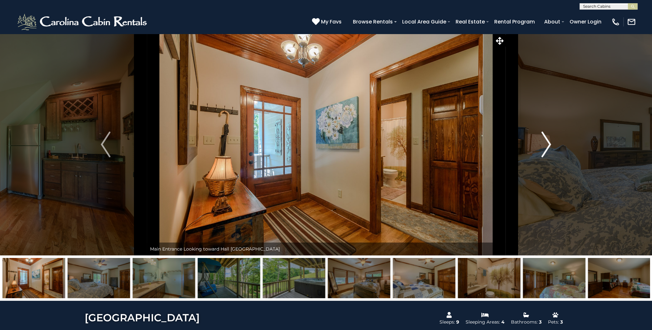
click at [551, 145] on button "Next" at bounding box center [546, 144] width 82 height 222
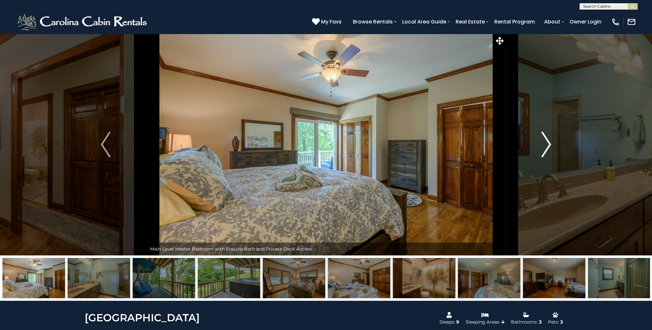
click at [552, 145] on button "Next" at bounding box center [546, 144] width 82 height 222
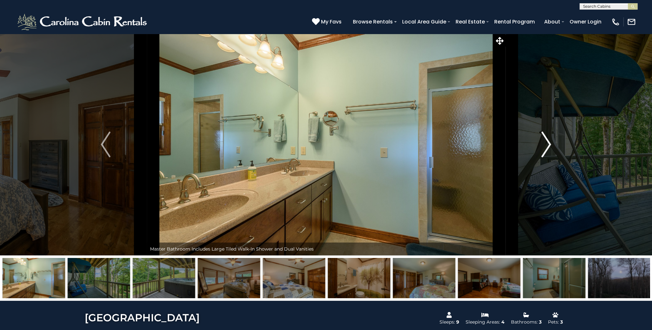
click at [552, 145] on button "Next" at bounding box center [546, 144] width 82 height 222
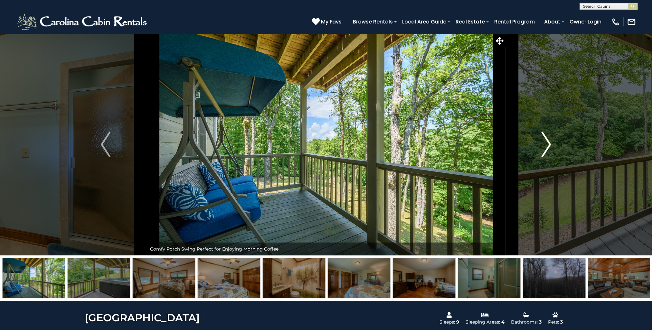
click at [553, 144] on button "Next" at bounding box center [546, 144] width 82 height 222
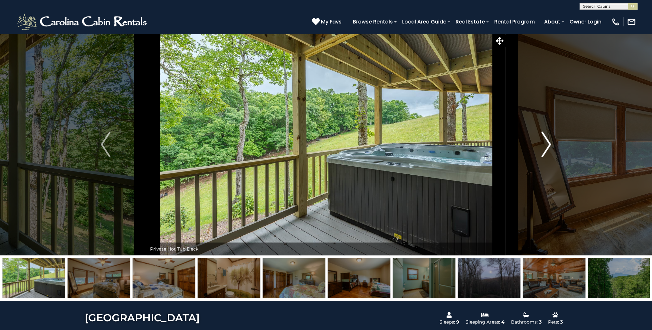
click at [555, 144] on button "Next" at bounding box center [546, 144] width 82 height 222
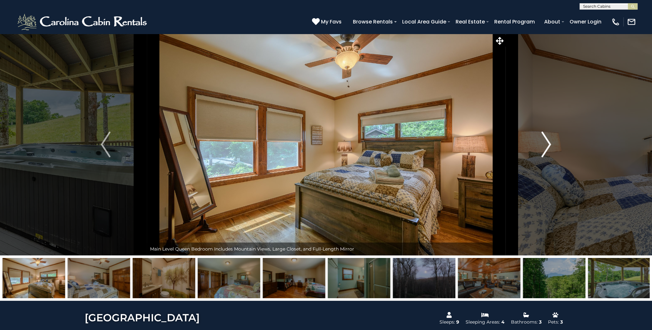
click at [555, 144] on button "Next" at bounding box center [546, 144] width 82 height 222
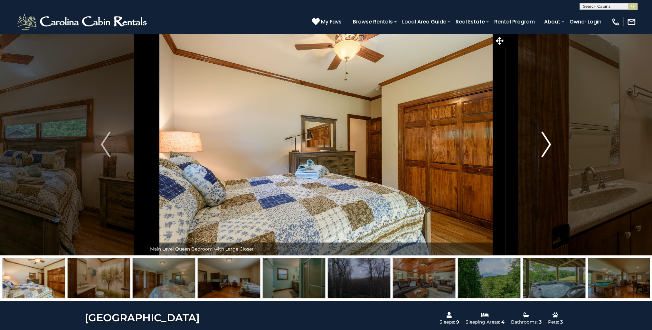
click at [555, 144] on button "Next" at bounding box center [546, 144] width 82 height 222
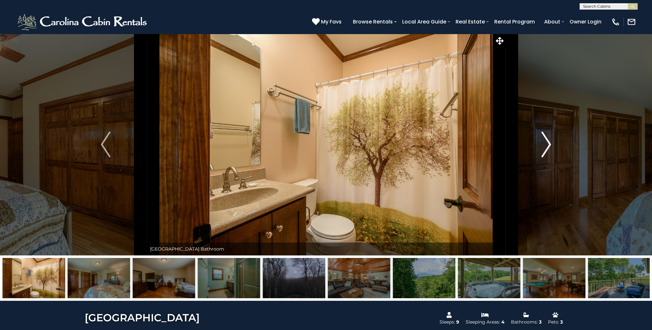
click at [555, 144] on button "Next" at bounding box center [546, 144] width 82 height 222
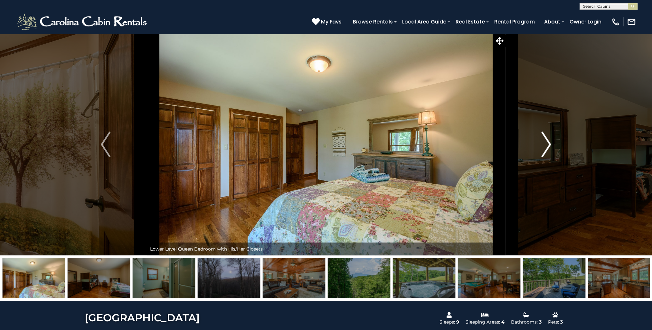
click at [556, 144] on button "Next" at bounding box center [546, 144] width 82 height 222
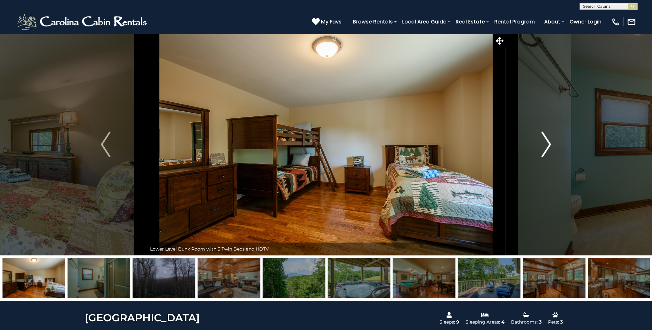
click at [556, 144] on button "Next" at bounding box center [546, 144] width 82 height 222
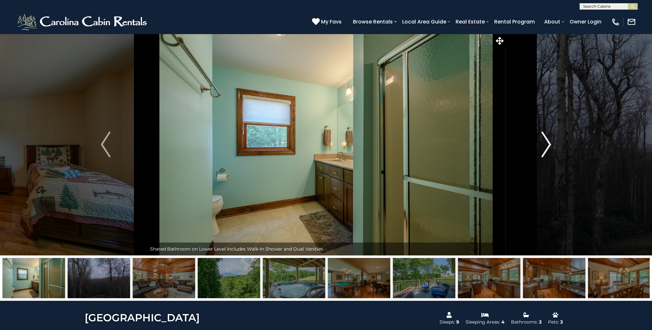
click at [556, 144] on button "Next" at bounding box center [546, 144] width 82 height 222
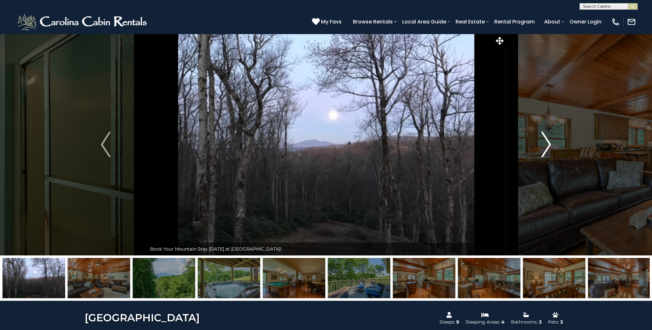
click at [556, 144] on button "Next" at bounding box center [546, 144] width 82 height 222
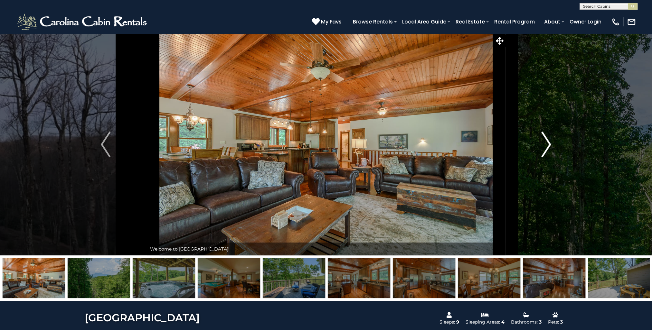
click at [558, 144] on button "Next" at bounding box center [546, 144] width 82 height 222
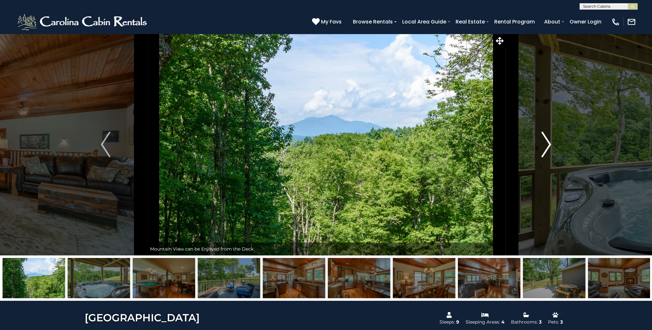
click at [558, 144] on button "Next" at bounding box center [546, 144] width 82 height 222
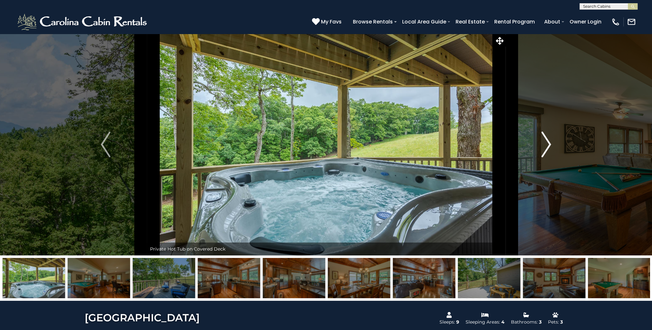
click at [558, 144] on button "Next" at bounding box center [546, 144] width 82 height 222
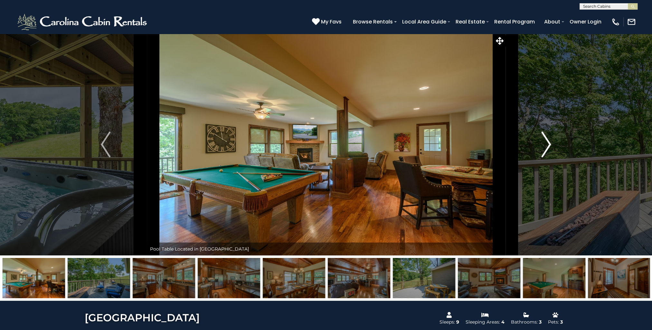
click at [558, 144] on button "Next" at bounding box center [546, 144] width 82 height 222
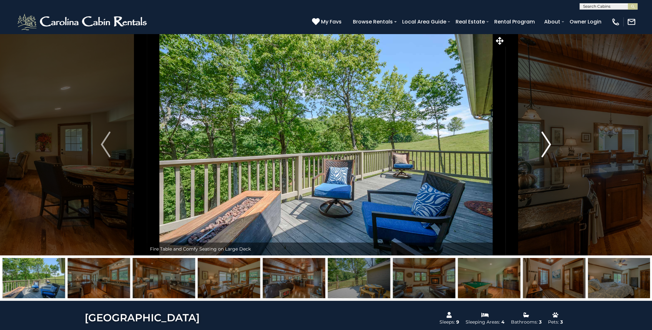
click at [558, 144] on button "Next" at bounding box center [546, 144] width 82 height 222
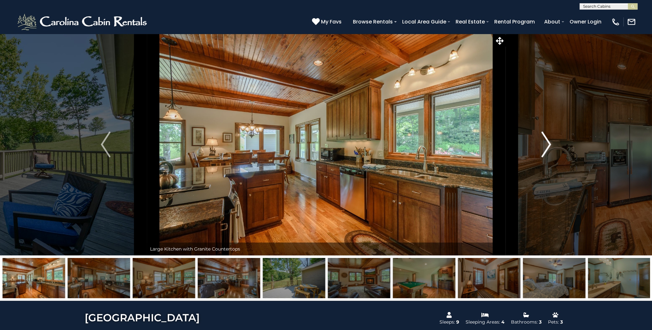
click at [559, 143] on button "Next" at bounding box center [546, 144] width 82 height 222
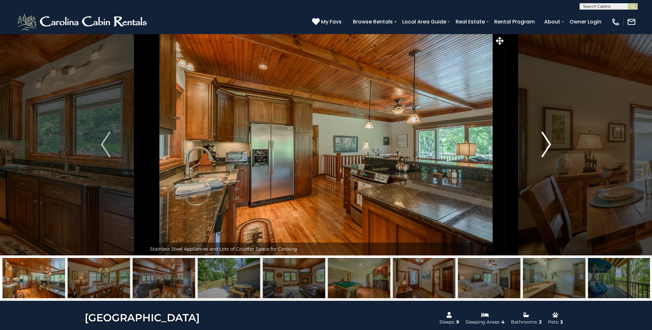
click at [560, 143] on button "Next" at bounding box center [546, 144] width 82 height 222
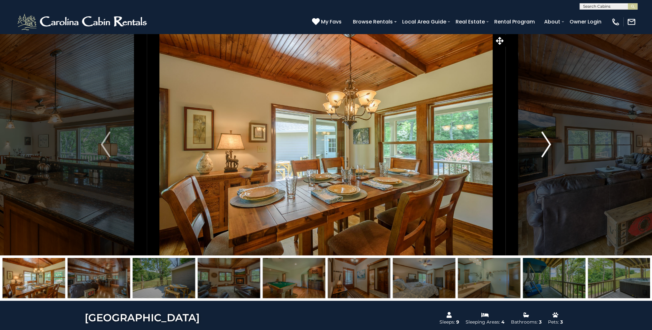
click at [546, 142] on img "Next" at bounding box center [547, 145] width 10 height 26
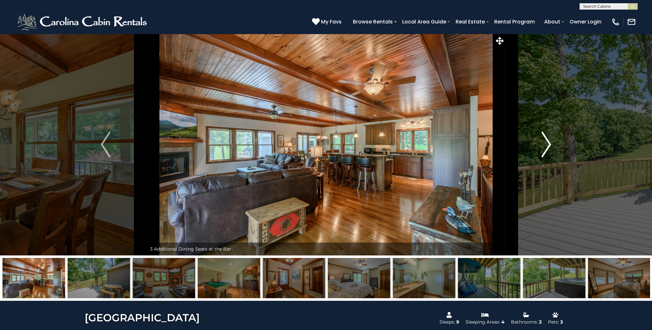
click at [546, 142] on img "Next" at bounding box center [547, 145] width 10 height 26
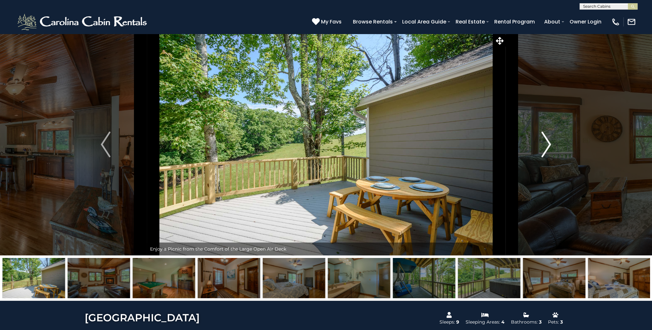
click at [547, 141] on img "Next" at bounding box center [547, 145] width 10 height 26
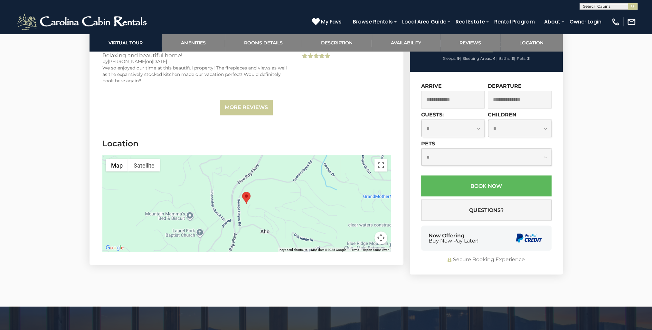
scroll to position [1504, 0]
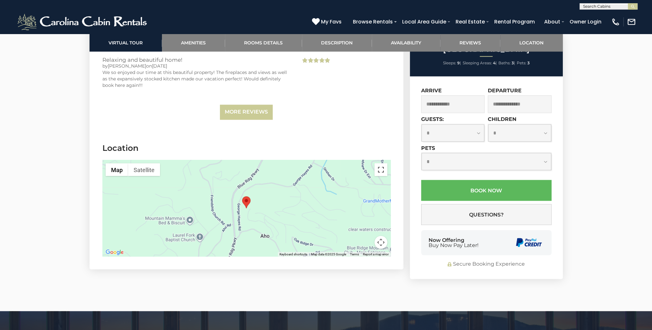
click at [381, 169] on button "Toggle fullscreen view" at bounding box center [380, 169] width 13 height 13
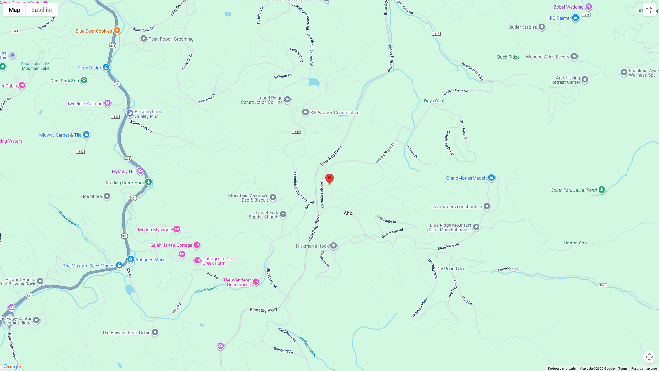
click at [651, 330] on button "Map camera controls" at bounding box center [649, 356] width 13 height 13
click at [633, 324] on button "Zoom in" at bounding box center [633, 324] width 13 height 13
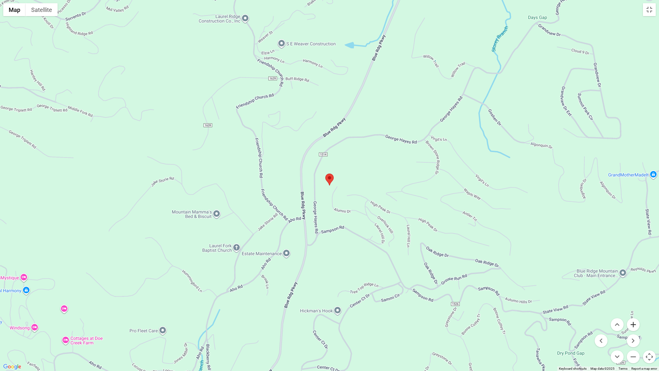
click at [633, 324] on button "Zoom in" at bounding box center [633, 324] width 13 height 13
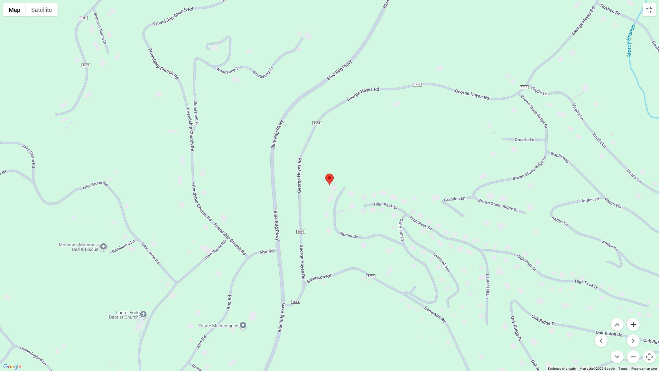
click at [633, 324] on button "Zoom in" at bounding box center [633, 324] width 13 height 13
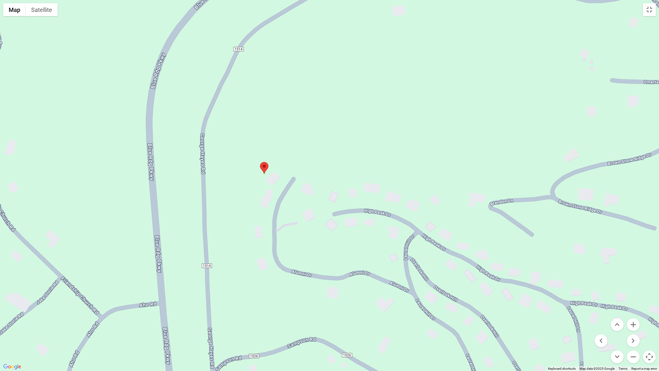
drag, startPoint x: 304, startPoint y: 223, endPoint x: 237, endPoint y: 211, distance: 68.3
click at [237, 211] on div at bounding box center [329, 185] width 659 height 371
click at [633, 322] on button "Zoom in" at bounding box center [633, 324] width 13 height 13
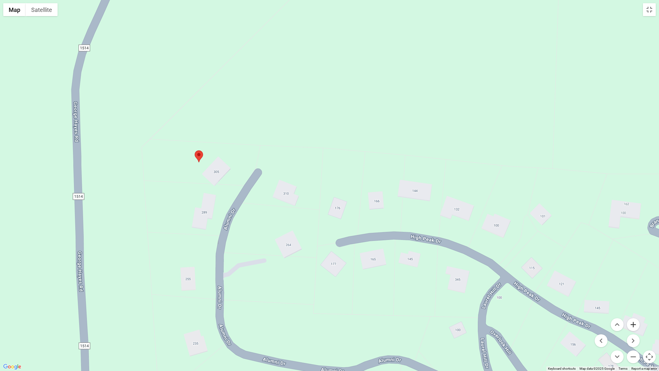
click at [633, 322] on button "Zoom in" at bounding box center [633, 324] width 13 height 13
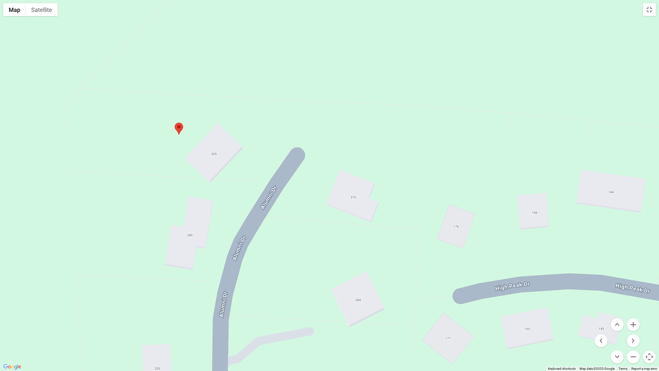
drag, startPoint x: 286, startPoint y: 152, endPoint x: 398, endPoint y: 148, distance: 112.4
click at [398, 148] on div at bounding box center [329, 185] width 659 height 371
click at [634, 326] on button "Zoom in" at bounding box center [633, 324] width 13 height 13
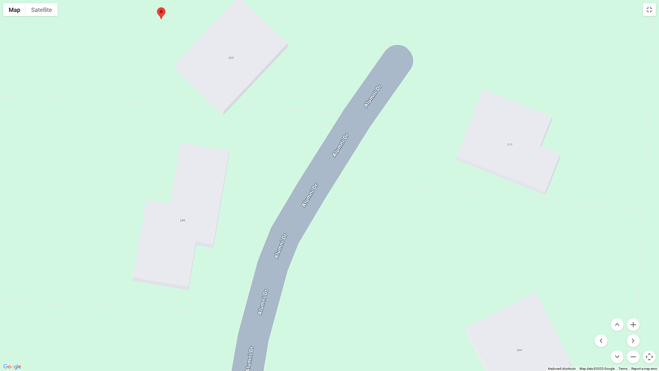
drag, startPoint x: 141, startPoint y: 227, endPoint x: 275, endPoint y: 162, distance: 148.7
click at [275, 162] on div at bounding box center [329, 185] width 659 height 371
click at [635, 326] on button "Zoom in" at bounding box center [633, 324] width 13 height 13
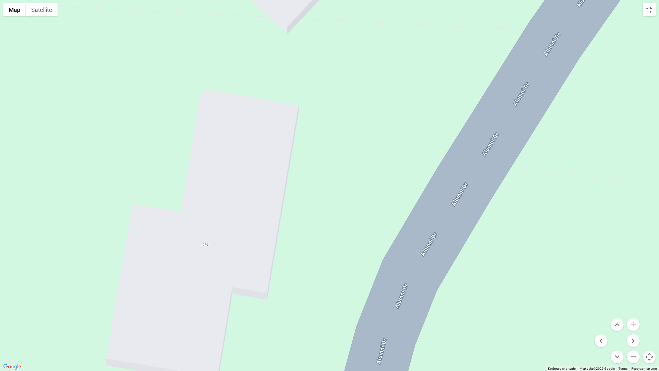
drag, startPoint x: 161, startPoint y: 215, endPoint x: 331, endPoint y: 205, distance: 170.3
click at [331, 205] on div at bounding box center [329, 185] width 659 height 371
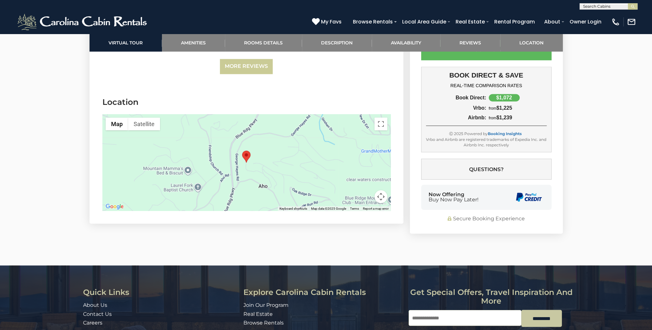
scroll to position [1493, 0]
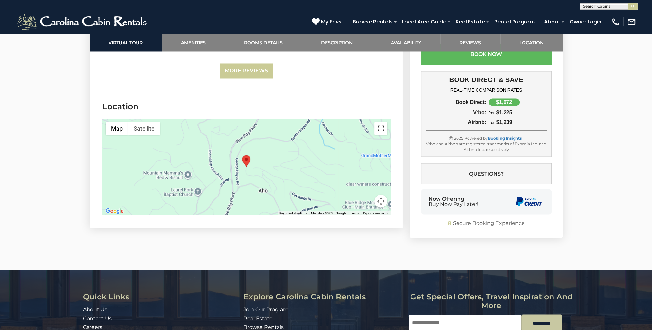
click at [382, 133] on button "Toggle fullscreen view" at bounding box center [380, 128] width 13 height 13
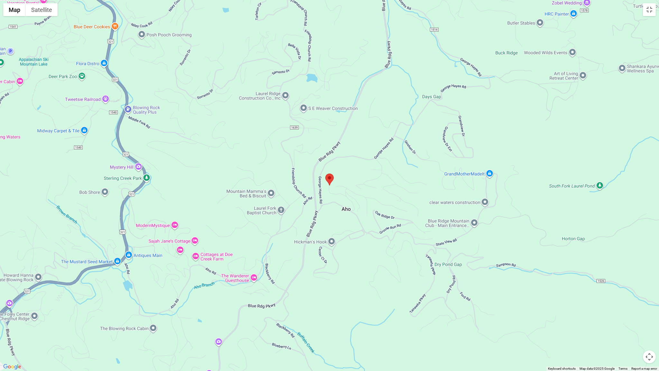
click at [650, 330] on button "Map camera controls" at bounding box center [649, 356] width 13 height 13
click at [635, 322] on button "Zoom in" at bounding box center [633, 324] width 13 height 13
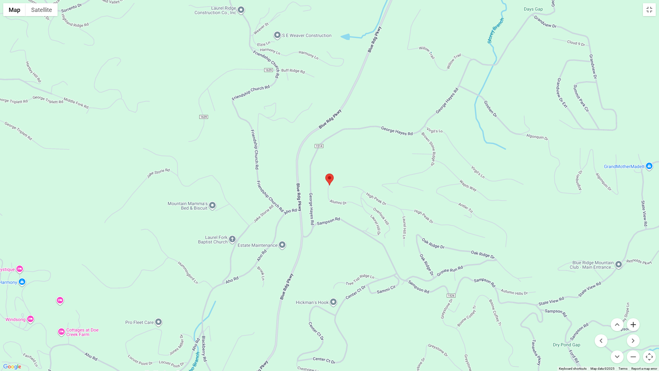
click at [636, 321] on button "Zoom in" at bounding box center [633, 324] width 13 height 13
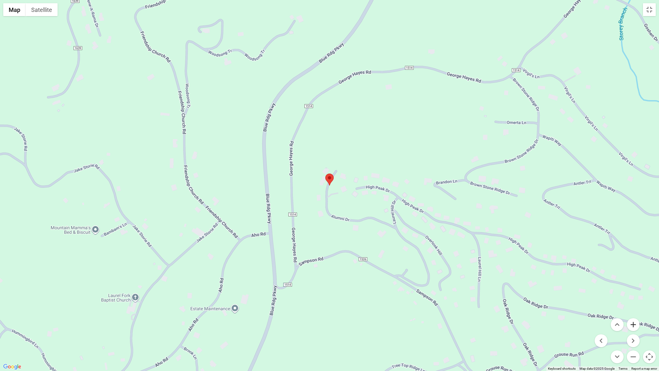
click at [637, 321] on button "Zoom in" at bounding box center [633, 324] width 13 height 13
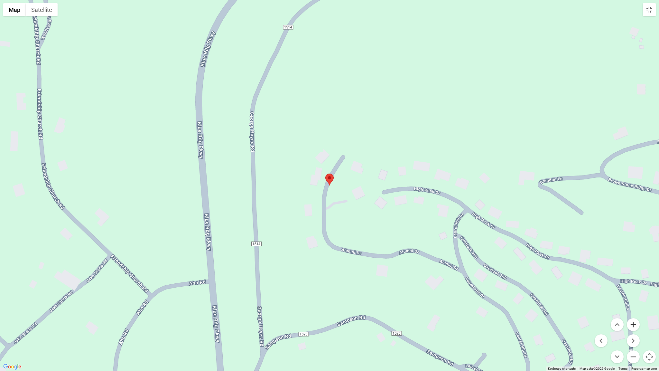
click at [637, 321] on button "Zoom in" at bounding box center [633, 324] width 13 height 13
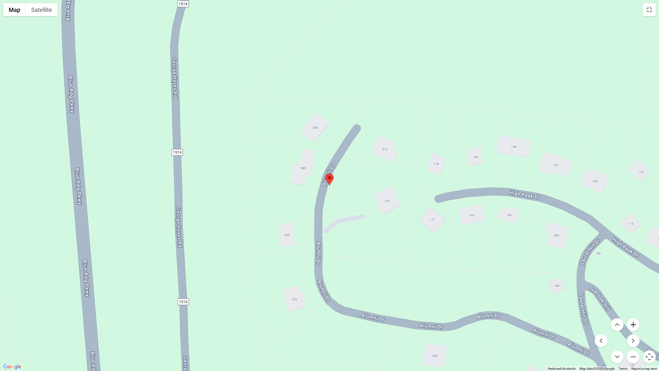
click at [637, 321] on button "Zoom in" at bounding box center [633, 324] width 13 height 13
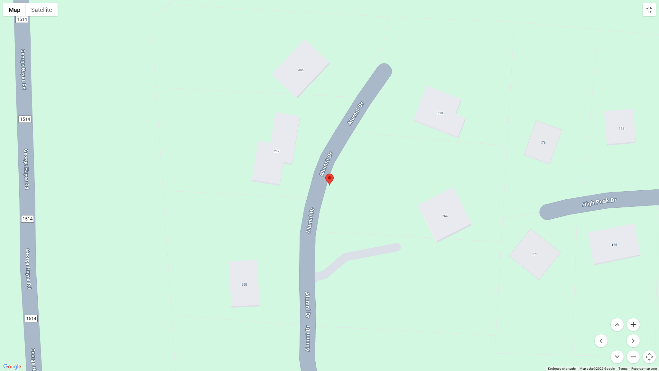
click at [637, 321] on button "Zoom in" at bounding box center [633, 324] width 13 height 13
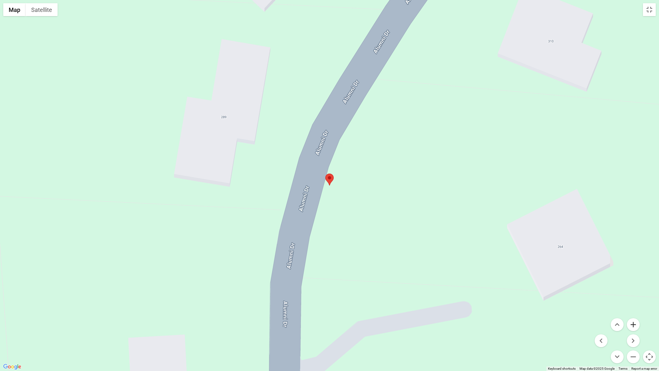
click at [637, 321] on button "Zoom in" at bounding box center [633, 324] width 13 height 13
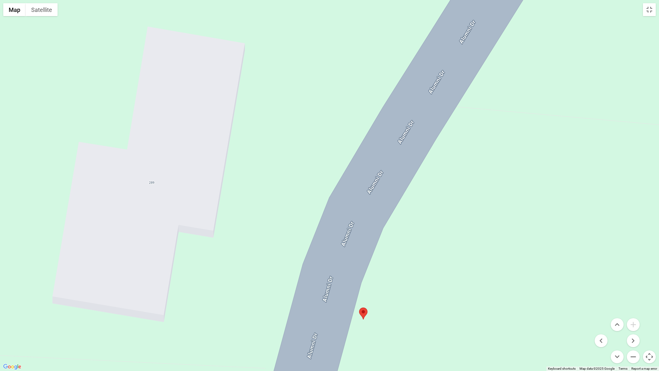
drag, startPoint x: 513, startPoint y: 156, endPoint x: 546, endPoint y: 291, distance: 139.4
click at [546, 291] on div at bounding box center [329, 185] width 659 height 371
click at [631, 330] on button "Zoom out" at bounding box center [633, 356] width 13 height 13
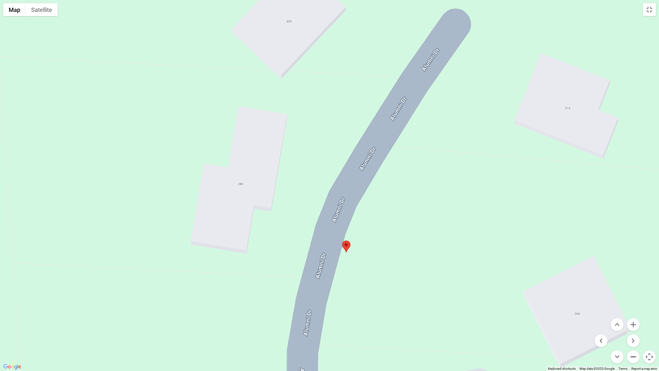
click at [631, 330] on button "Zoom out" at bounding box center [633, 356] width 13 height 13
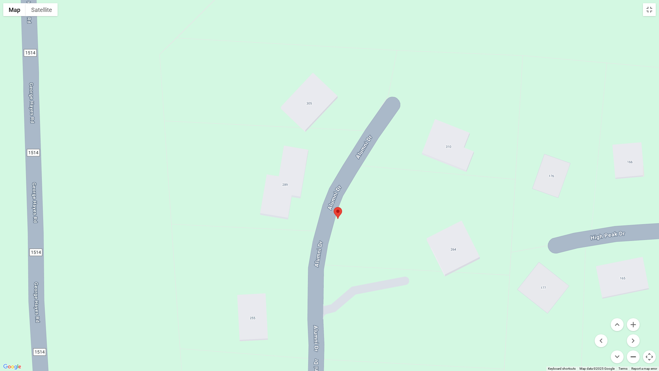
click at [635, 330] on button "Zoom out" at bounding box center [633, 356] width 13 height 13
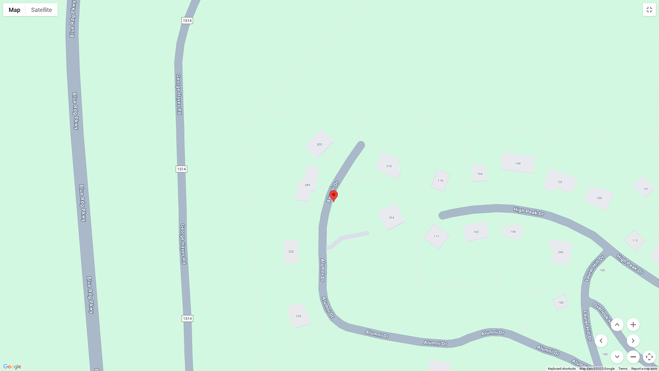
click at [635, 330] on button "Zoom out" at bounding box center [633, 356] width 13 height 13
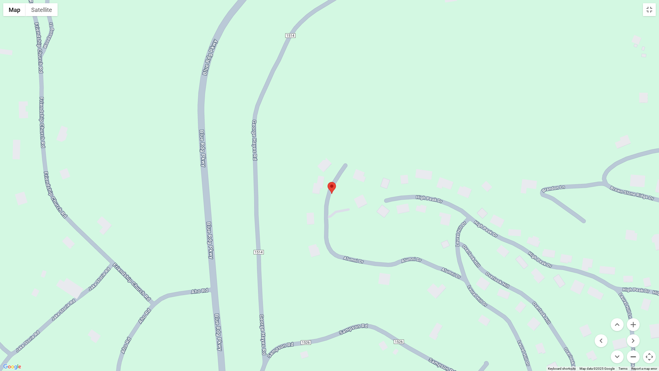
click at [635, 330] on button "Zoom out" at bounding box center [633, 356] width 13 height 13
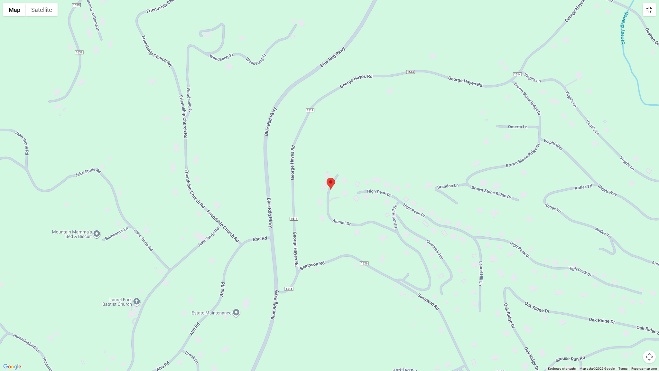
click at [651, 11] on button "Toggle fullscreen view" at bounding box center [649, 9] width 13 height 13
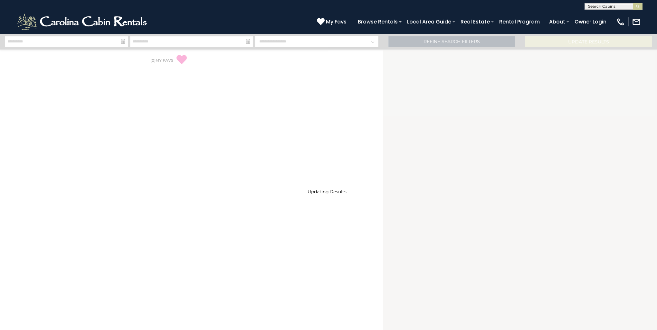
select select "*"
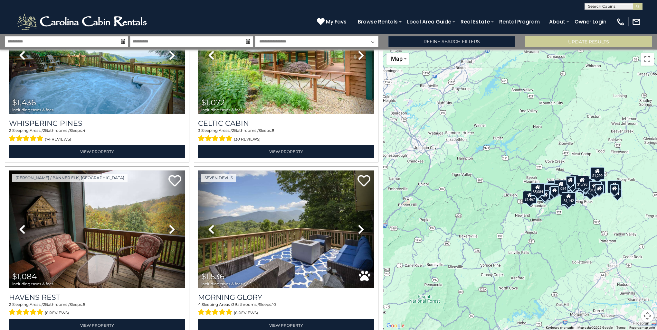
scroll to position [1733, 0]
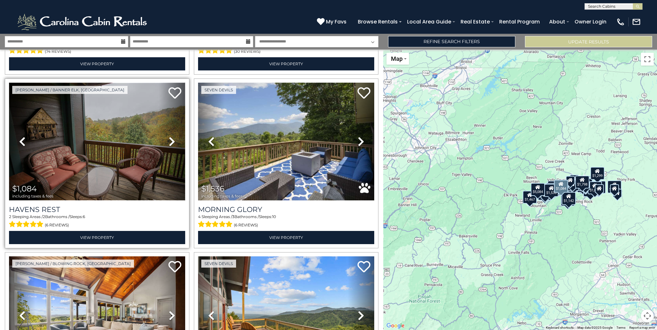
click at [125, 126] on img at bounding box center [97, 142] width 176 height 118
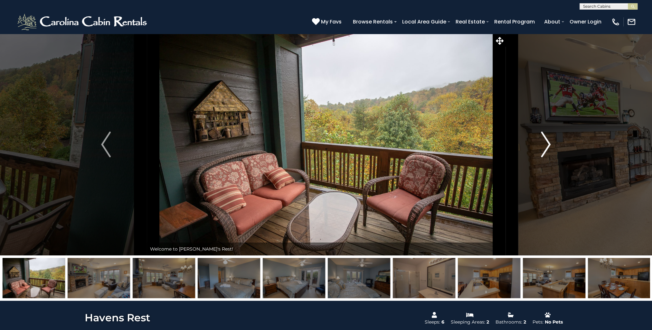
click at [546, 143] on img "Next" at bounding box center [546, 145] width 10 height 26
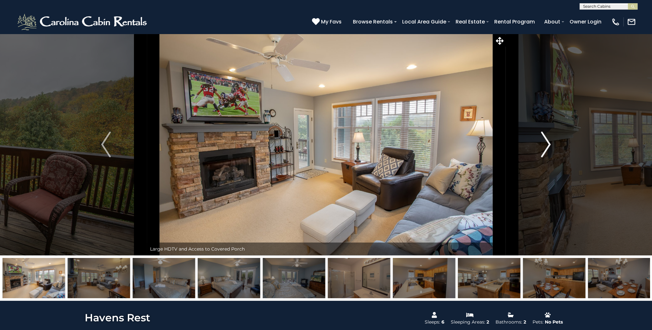
click at [546, 142] on img "Next" at bounding box center [546, 145] width 10 height 26
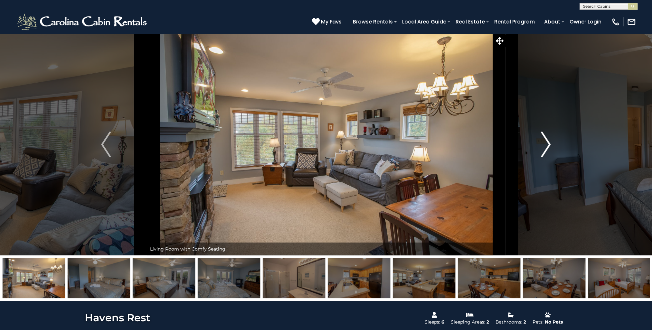
click at [546, 142] on img "Next" at bounding box center [546, 145] width 10 height 26
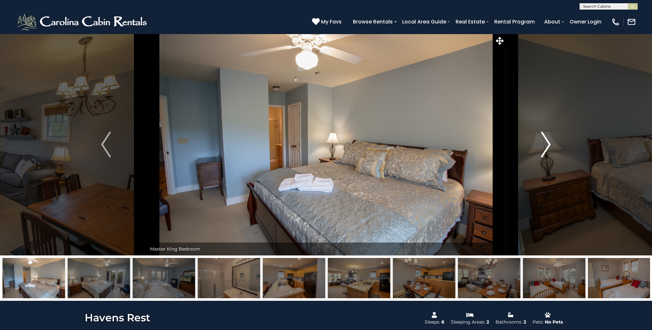
click at [548, 141] on img "Next" at bounding box center [546, 145] width 10 height 26
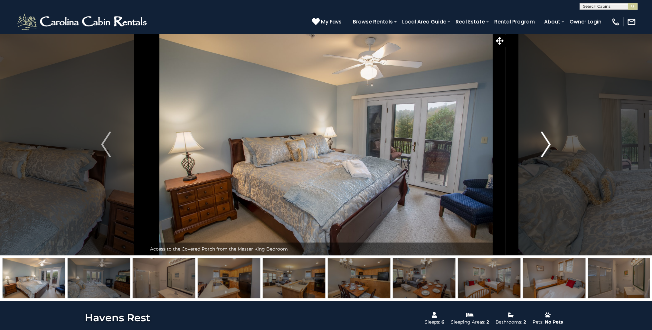
click at [548, 141] on img "Next" at bounding box center [546, 145] width 10 height 26
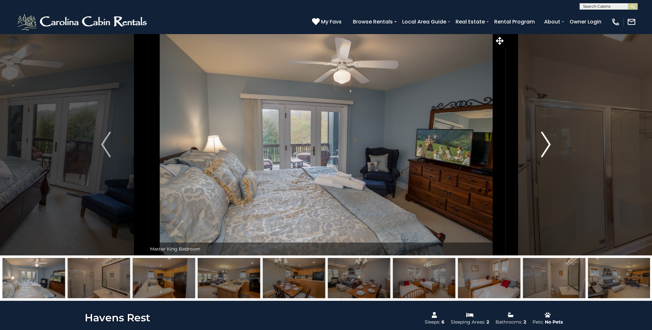
click at [548, 141] on img "Next" at bounding box center [546, 145] width 10 height 26
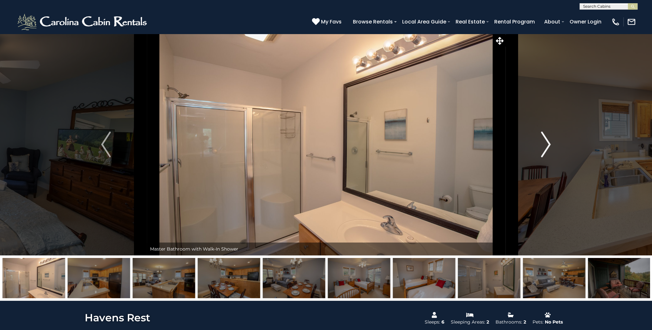
click at [548, 141] on img "Next" at bounding box center [546, 145] width 10 height 26
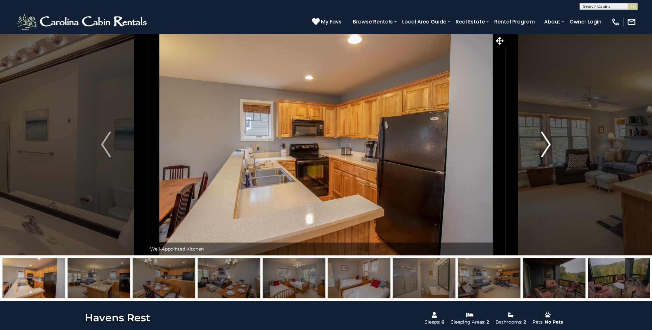
click at [548, 141] on img "Next" at bounding box center [546, 145] width 10 height 26
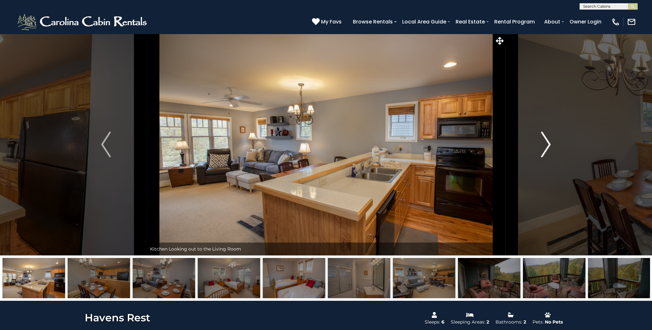
click at [550, 140] on img "Next" at bounding box center [546, 145] width 10 height 26
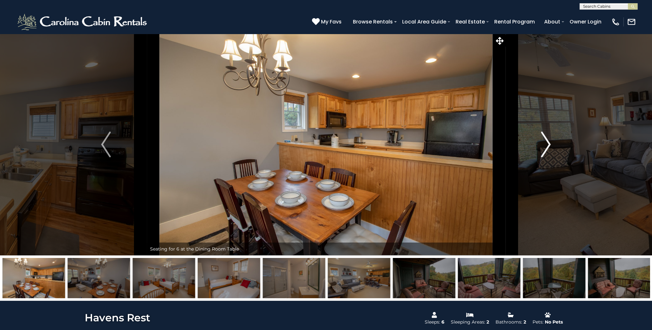
click at [550, 140] on img "Next" at bounding box center [546, 145] width 10 height 26
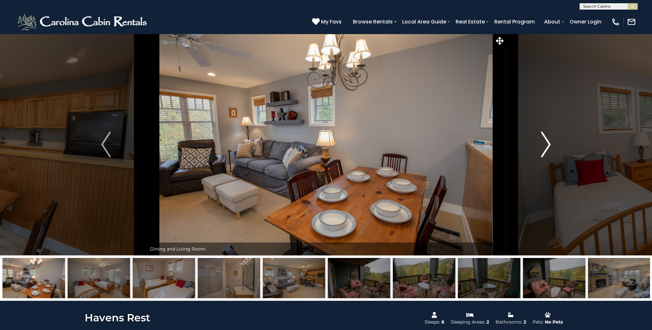
click at [544, 146] on img "Next" at bounding box center [546, 145] width 10 height 26
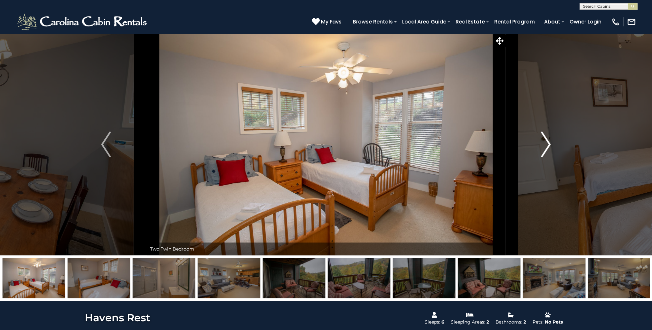
click at [546, 145] on img "Next" at bounding box center [546, 145] width 10 height 26
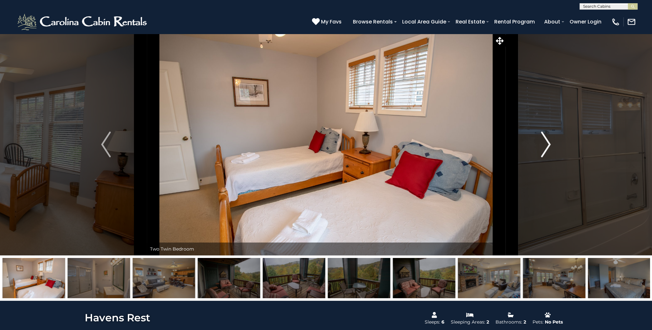
click at [547, 144] on img "Next" at bounding box center [546, 145] width 10 height 26
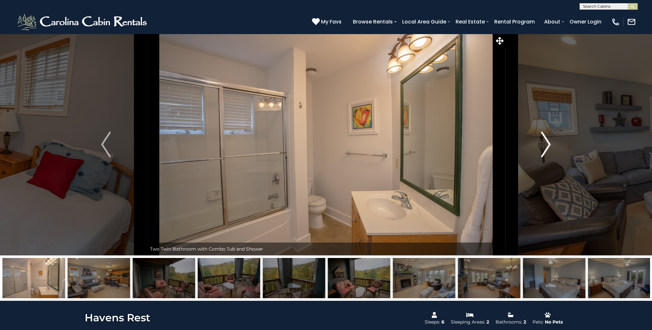
click at [548, 146] on img "Next" at bounding box center [546, 145] width 10 height 26
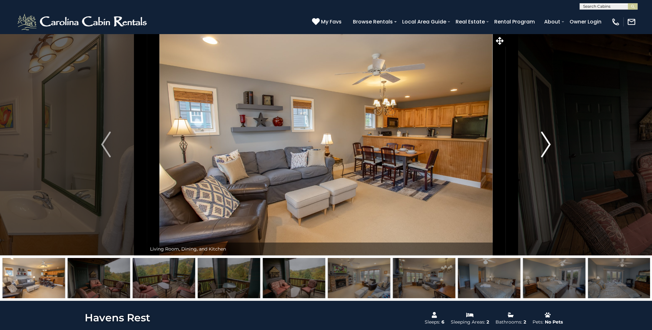
click at [548, 146] on img "Next" at bounding box center [546, 145] width 10 height 26
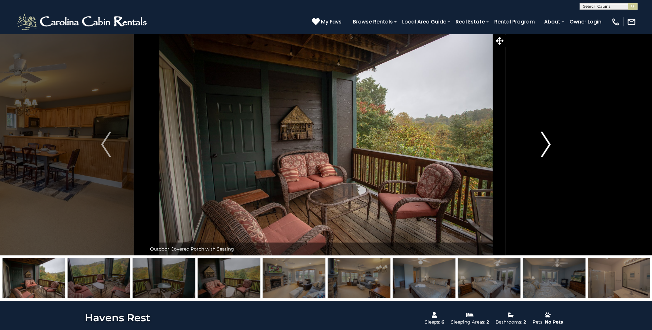
click at [549, 146] on img "Next" at bounding box center [546, 145] width 10 height 26
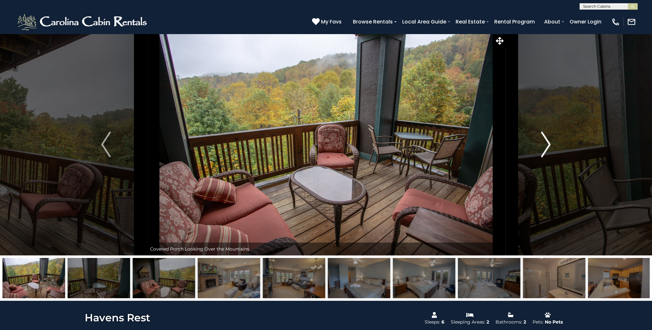
click at [547, 144] on img "Next" at bounding box center [546, 145] width 10 height 26
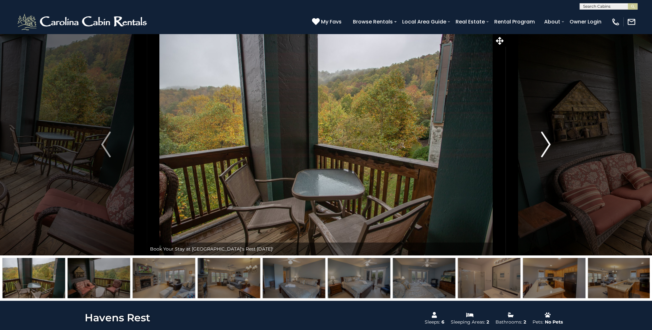
click at [547, 144] on img "Next" at bounding box center [546, 145] width 10 height 26
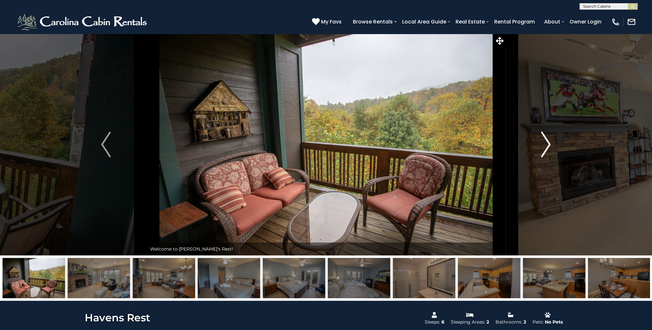
click at [548, 144] on img "Next" at bounding box center [546, 145] width 10 height 26
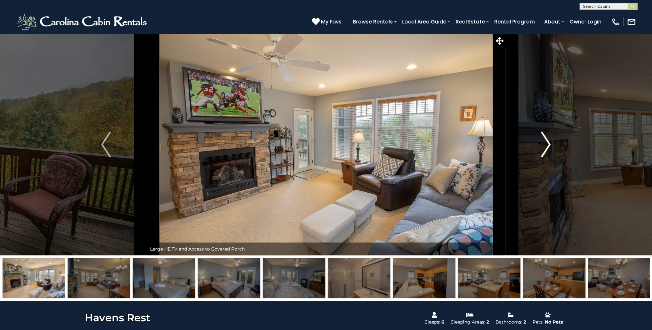
click at [548, 144] on img "Next" at bounding box center [546, 145] width 10 height 26
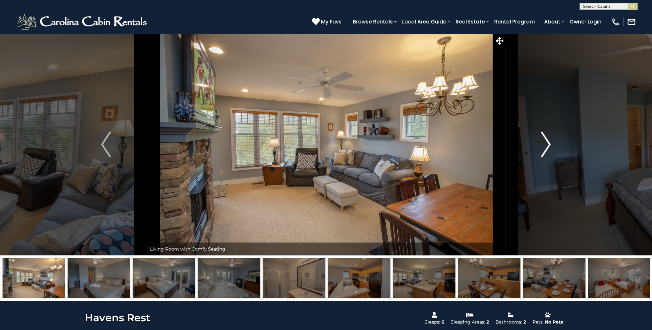
click at [548, 144] on img "Next" at bounding box center [546, 145] width 10 height 26
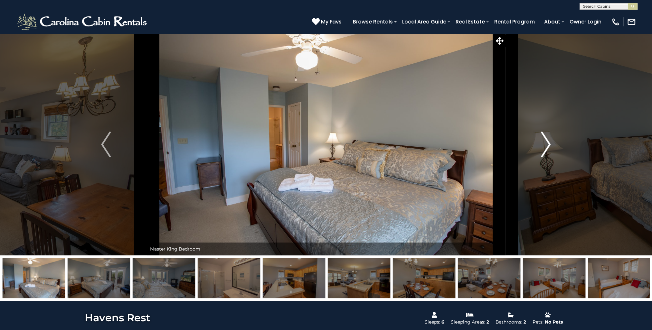
click at [548, 144] on img "Next" at bounding box center [546, 145] width 10 height 26
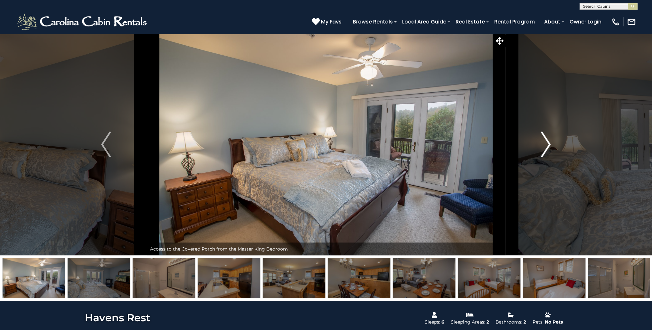
click at [551, 144] on img "Next" at bounding box center [546, 145] width 10 height 26
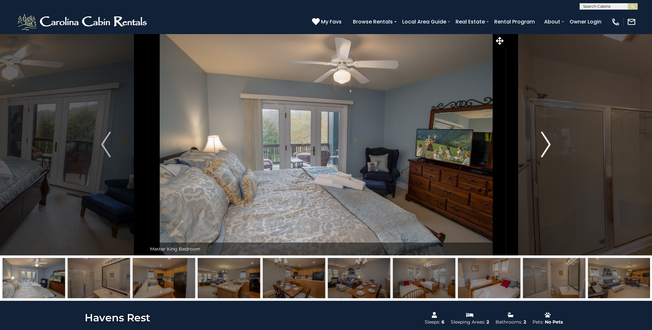
click at [551, 144] on img "Next" at bounding box center [546, 145] width 10 height 26
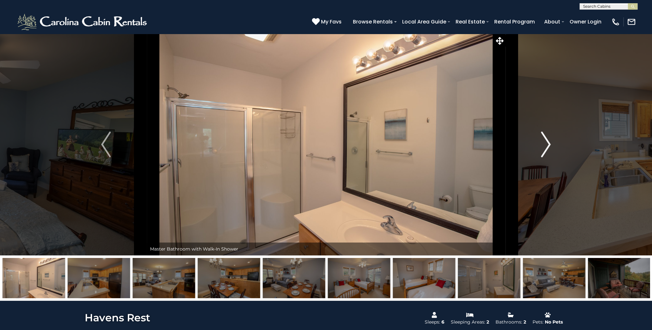
click at [545, 145] on img "Next" at bounding box center [546, 145] width 10 height 26
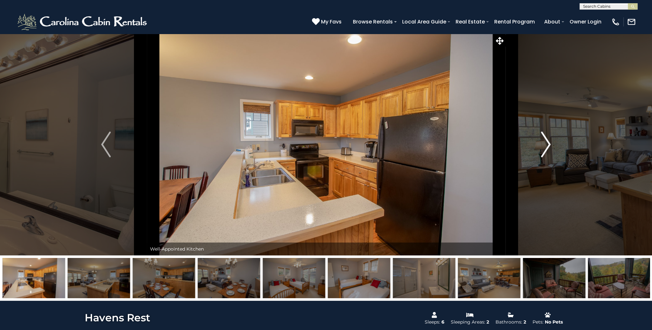
click at [545, 145] on img "Next" at bounding box center [546, 145] width 10 height 26
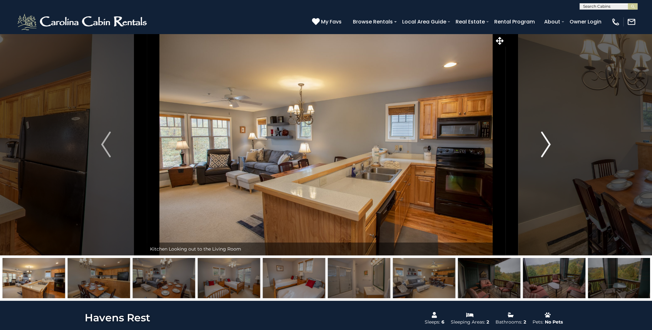
click at [545, 145] on img "Next" at bounding box center [546, 145] width 10 height 26
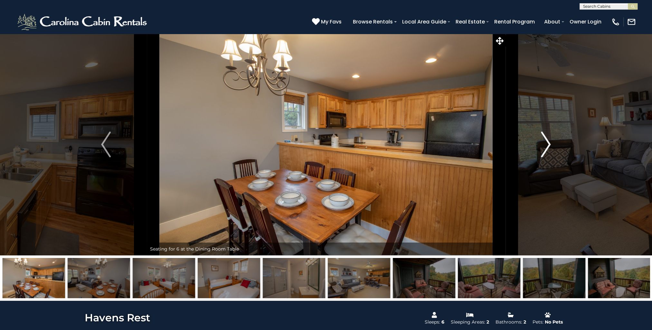
click at [545, 145] on img "Next" at bounding box center [546, 145] width 10 height 26
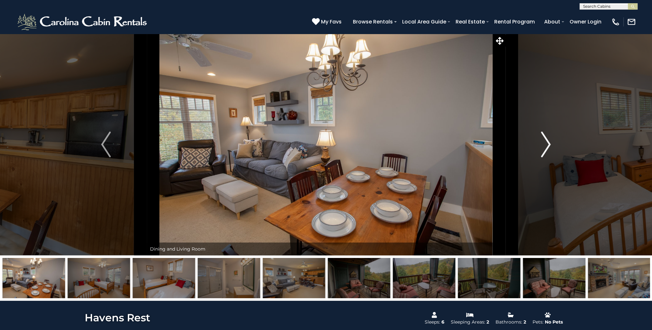
click at [545, 145] on img "Next" at bounding box center [546, 145] width 10 height 26
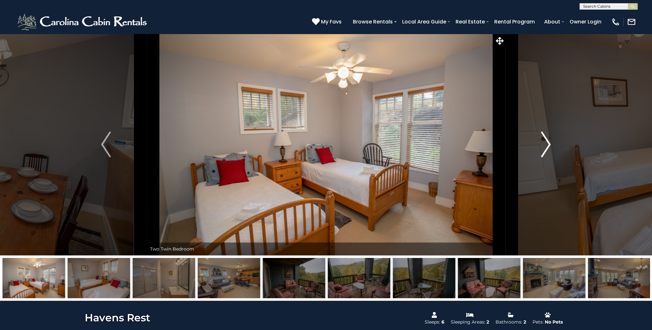
click at [547, 144] on img "Next" at bounding box center [546, 145] width 10 height 26
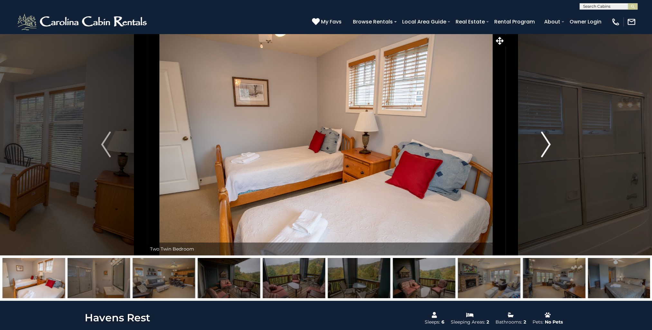
click at [547, 144] on img "Next" at bounding box center [546, 145] width 10 height 26
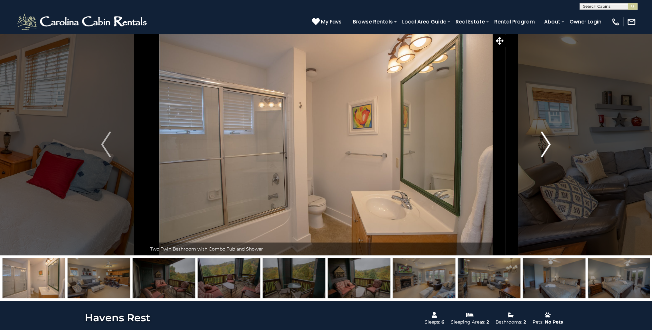
click at [552, 142] on button "Next" at bounding box center [545, 144] width 81 height 222
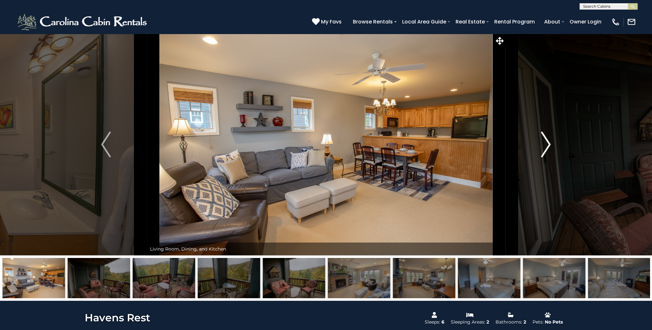
click at [552, 142] on button "Next" at bounding box center [545, 144] width 81 height 222
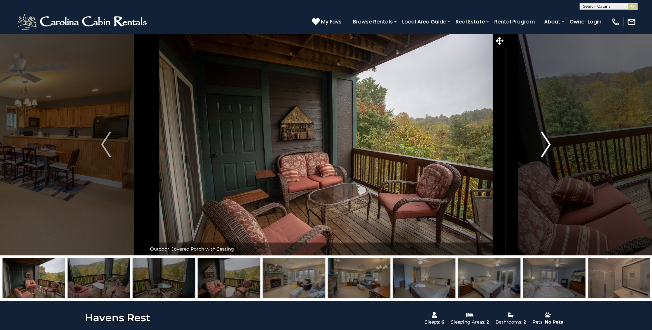
click at [552, 142] on button "Next" at bounding box center [545, 144] width 81 height 222
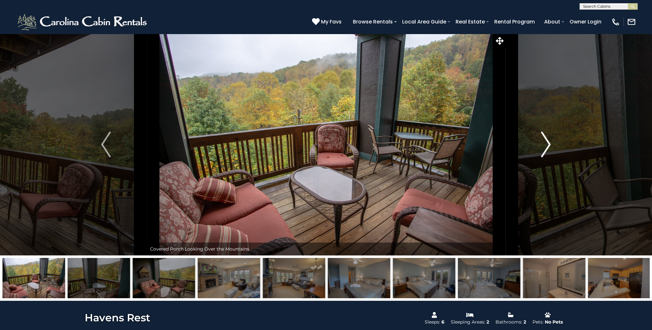
click at [552, 142] on button "Next" at bounding box center [545, 144] width 81 height 222
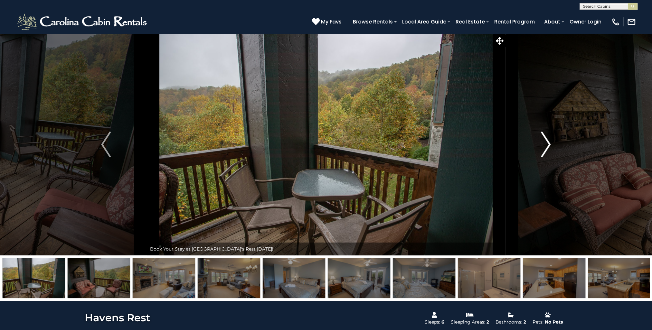
click at [552, 142] on button "Next" at bounding box center [545, 144] width 81 height 222
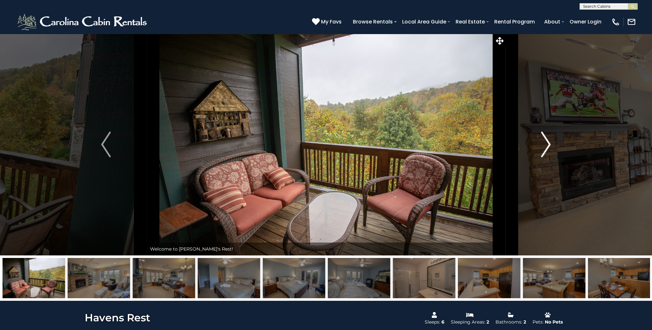
click at [552, 142] on button "Next" at bounding box center [545, 144] width 81 height 222
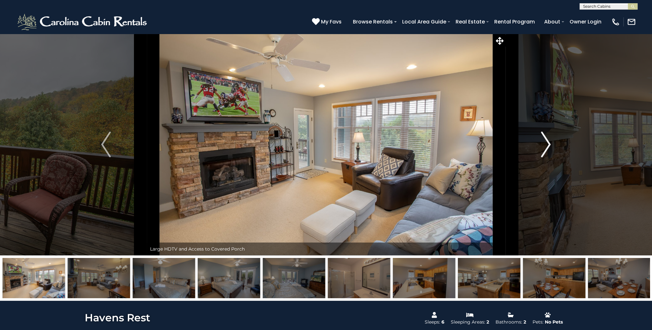
click at [552, 142] on button "Next" at bounding box center [545, 144] width 81 height 222
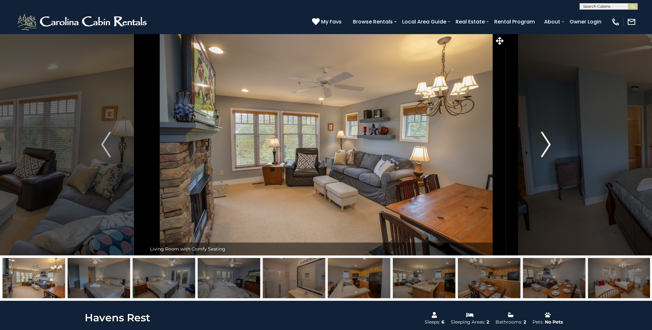
click at [552, 142] on button "Next" at bounding box center [545, 144] width 81 height 222
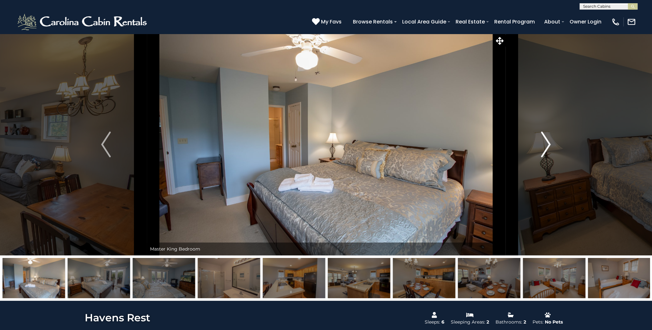
click at [552, 142] on button "Next" at bounding box center [545, 144] width 81 height 222
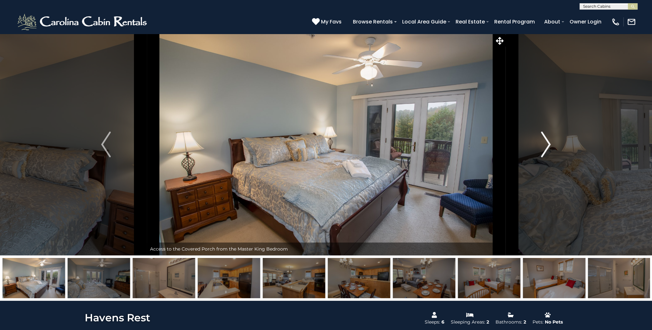
click at [553, 141] on button "Next" at bounding box center [545, 144] width 81 height 222
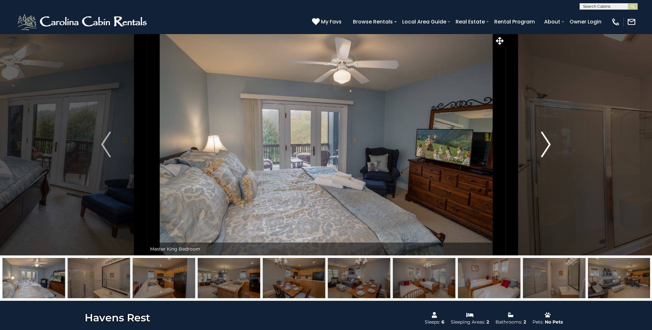
click at [553, 141] on button "Next" at bounding box center [545, 144] width 81 height 222
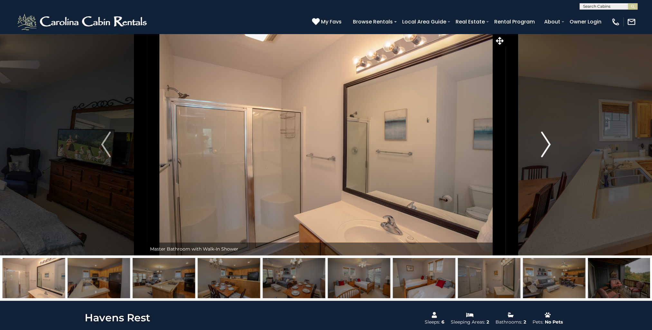
click at [553, 141] on button "Next" at bounding box center [545, 144] width 81 height 222
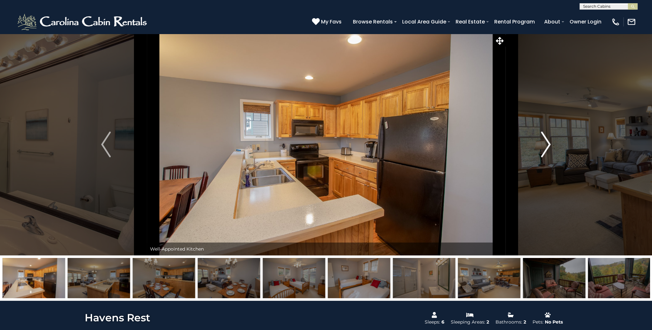
click at [553, 141] on button "Next" at bounding box center [545, 144] width 81 height 222
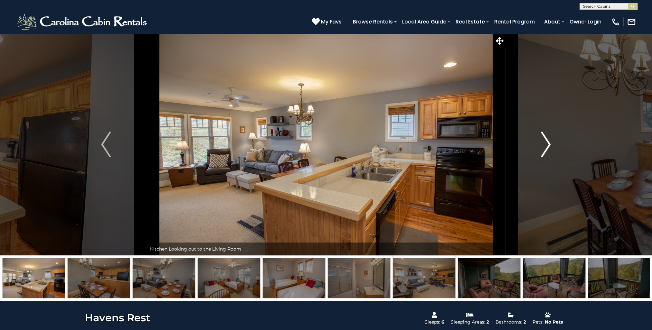
click at [549, 144] on img "Next" at bounding box center [546, 145] width 10 height 26
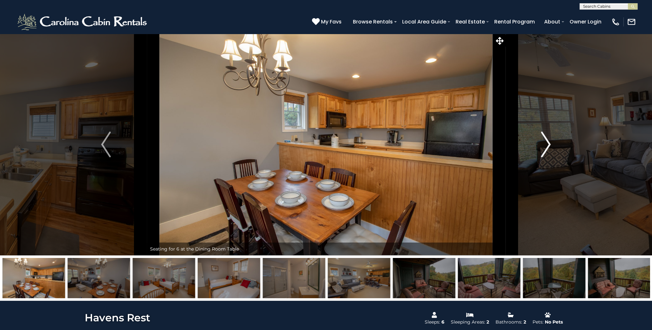
click at [548, 144] on img "Next" at bounding box center [546, 145] width 10 height 26
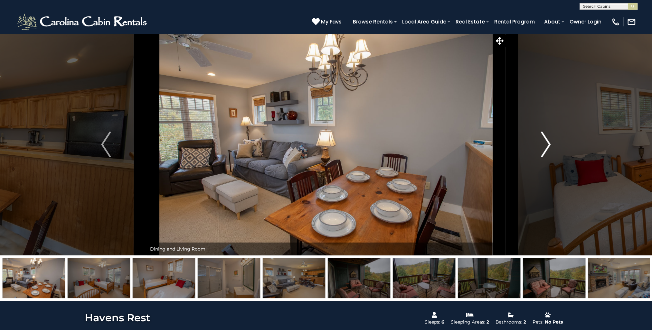
click at [548, 144] on img "Next" at bounding box center [546, 145] width 10 height 26
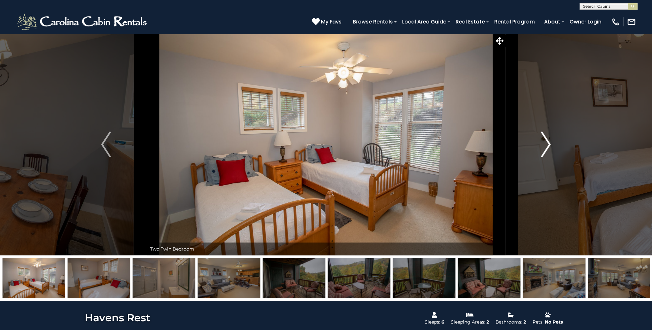
click at [548, 144] on img "Next" at bounding box center [546, 145] width 10 height 26
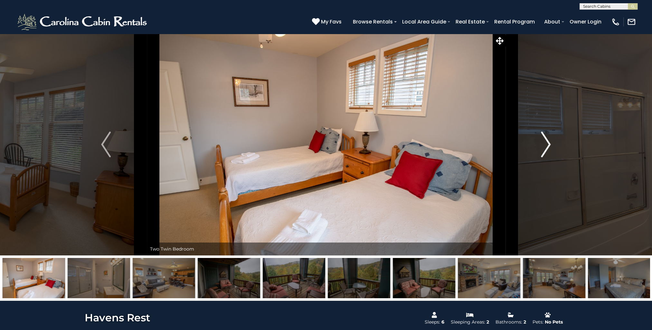
click at [548, 144] on img "Next" at bounding box center [546, 145] width 10 height 26
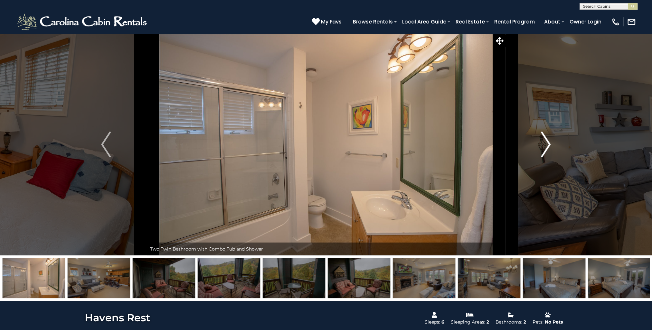
click at [548, 144] on img "Next" at bounding box center [546, 145] width 10 height 26
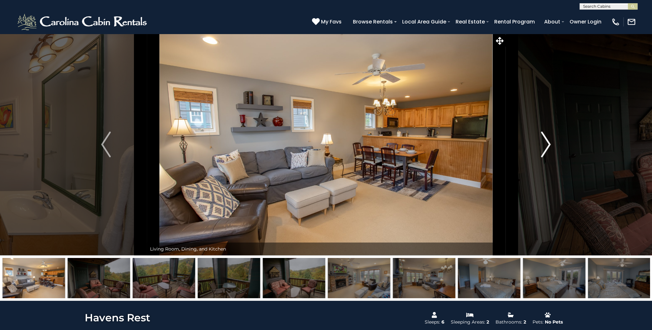
click at [548, 144] on img "Next" at bounding box center [546, 145] width 10 height 26
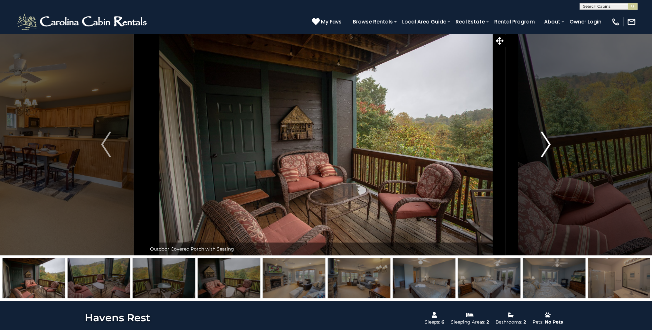
click at [548, 144] on img "Next" at bounding box center [546, 145] width 10 height 26
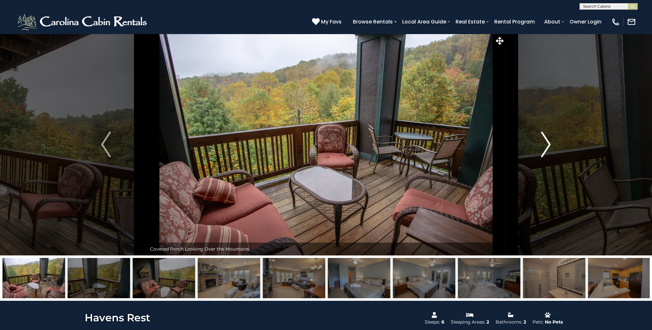
click at [548, 144] on img "Next" at bounding box center [546, 145] width 10 height 26
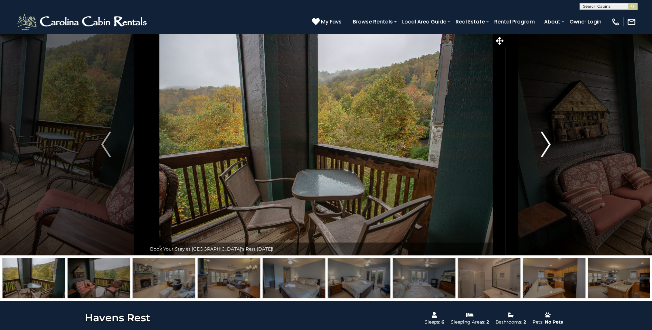
click at [548, 144] on img "Next" at bounding box center [546, 145] width 10 height 26
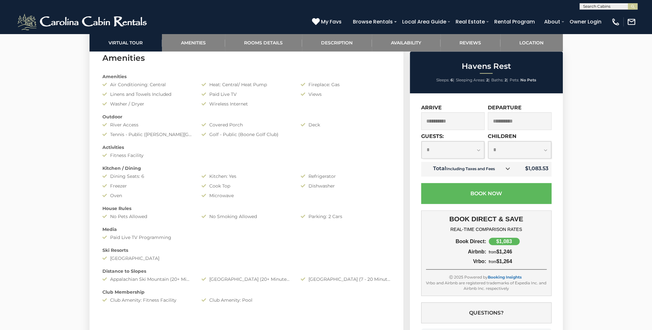
scroll to position [506, 0]
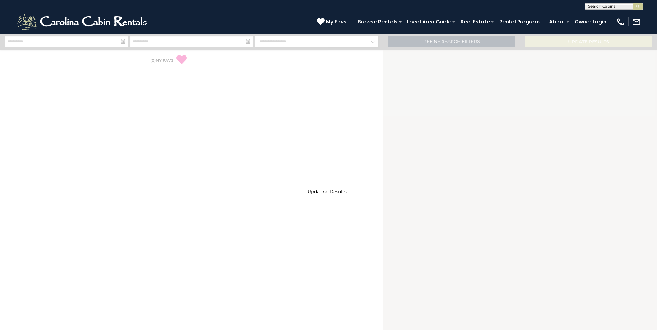
select select "*"
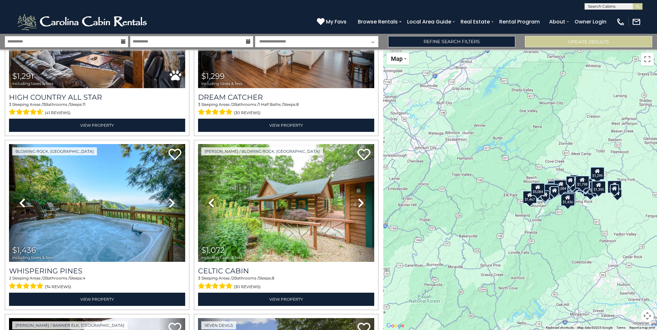
scroll to position [1501, 0]
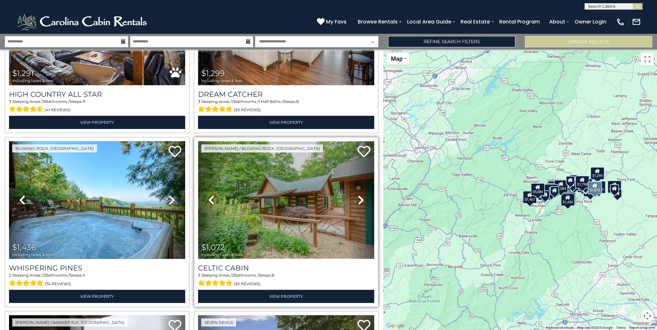
click at [318, 196] on img at bounding box center [286, 200] width 176 height 118
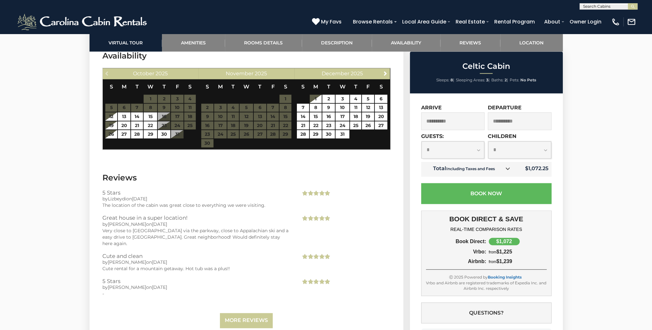
scroll to position [1244, 0]
